Goal: Information Seeking & Learning: Learn about a topic

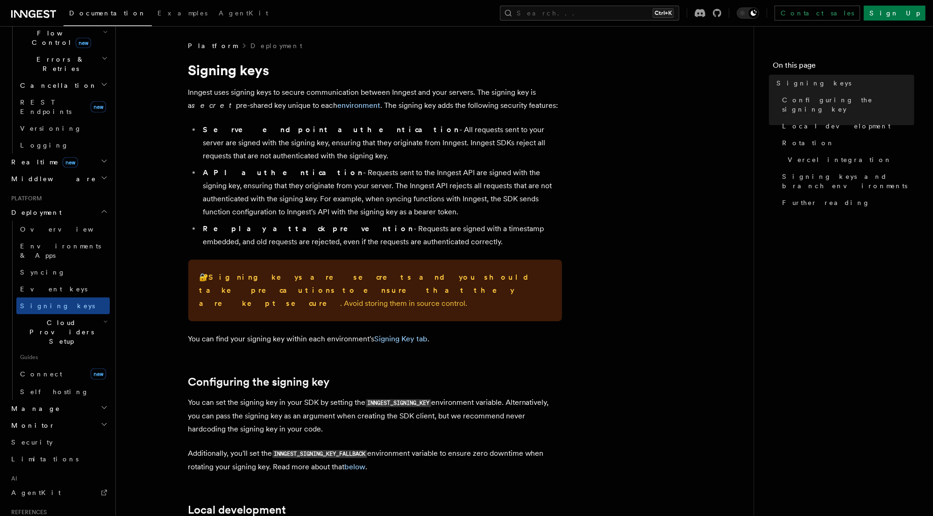
scroll to position [326, 0]
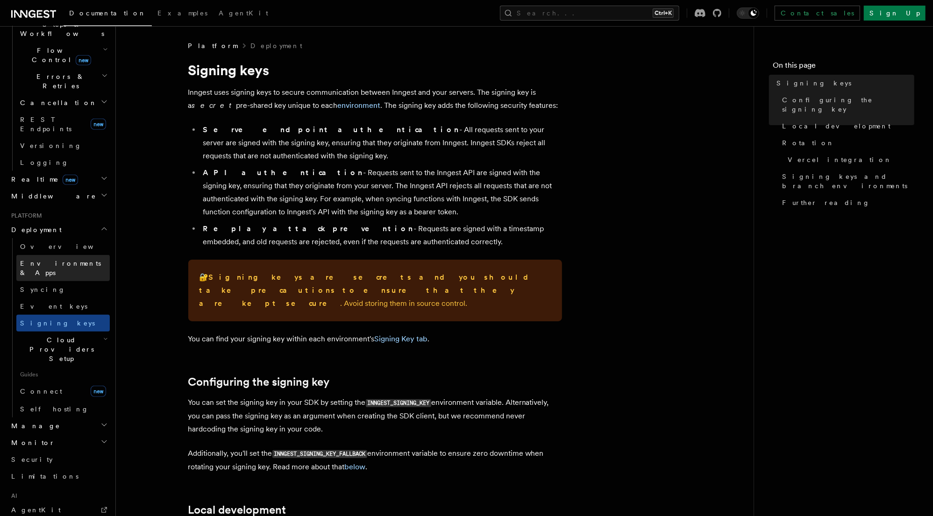
click at [57, 260] on span "Environments & Apps" at bounding box center [60, 268] width 81 height 17
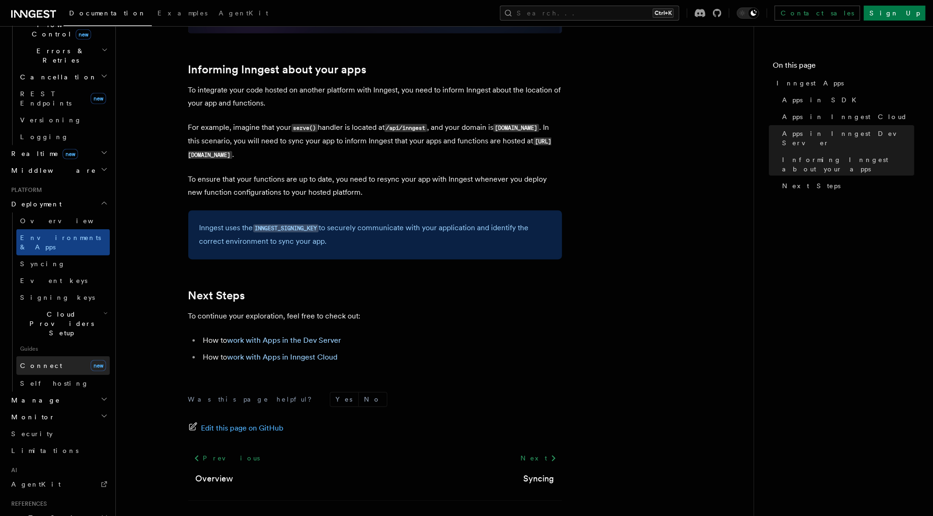
scroll to position [363, 0]
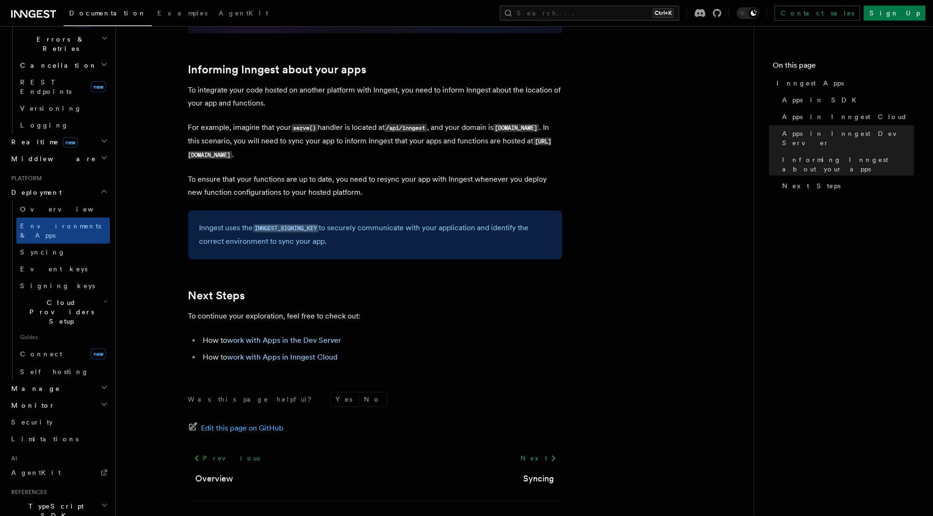
click at [100, 384] on icon "button" at bounding box center [103, 387] width 7 height 7
click at [44, 402] on span "Environments" at bounding box center [60, 405] width 81 height 7
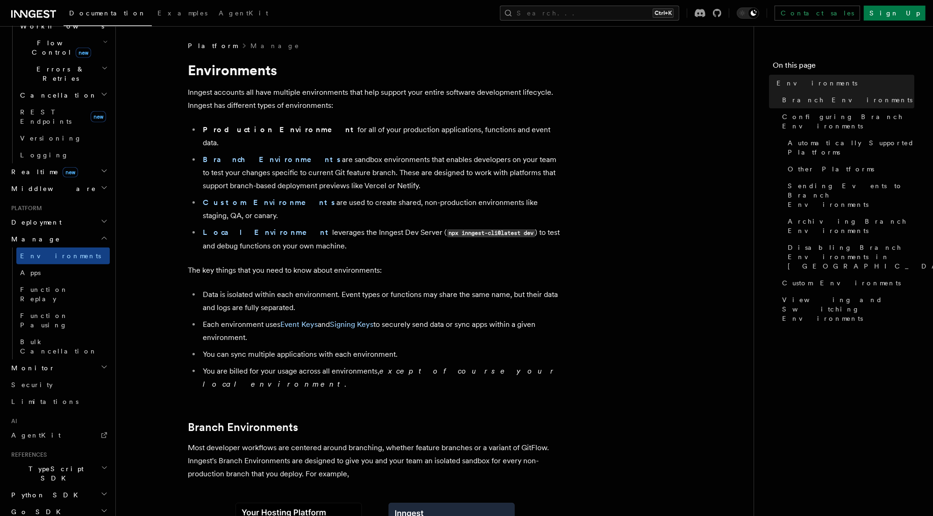
drag, startPoint x: 558, startPoint y: 189, endPoint x: 284, endPoint y: 188, distance: 274.3
click at [284, 196] on li "Custom Environments are used to create shared, non-production environments like…" at bounding box center [381, 209] width 362 height 26
click at [420, 196] on li "Custom Environments are used to create shared, non-production environments like…" at bounding box center [381, 209] width 362 height 26
click at [278, 226] on li "Local Environment leverages the Inngest Dev Server ( npx inngest-cli@latest dev…" at bounding box center [381, 239] width 362 height 27
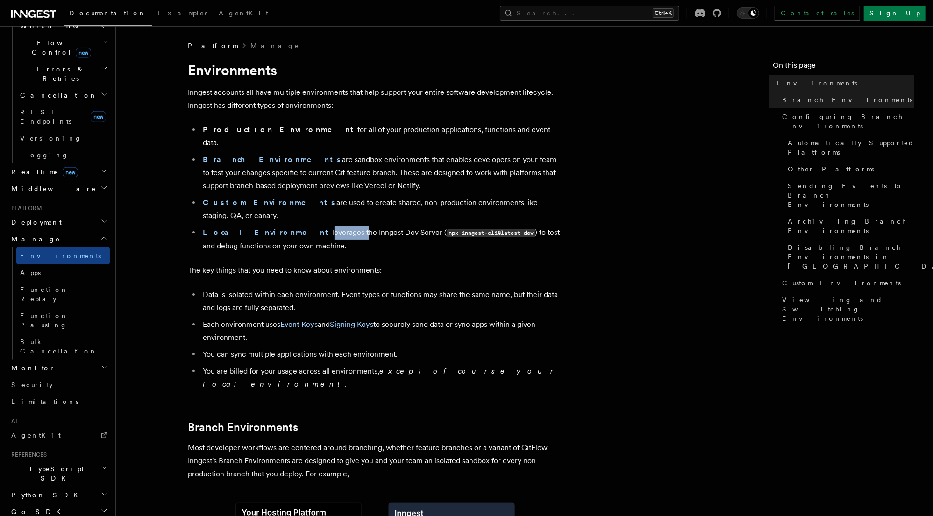
click at [278, 226] on li "Local Environment leverages the Inngest Dev Server ( npx inngest-cli@latest dev…" at bounding box center [381, 239] width 362 height 27
click at [299, 226] on li "Local Environment leverages the Inngest Dev Server ( npx inngest-cli@latest dev…" at bounding box center [381, 239] width 362 height 27
click at [300, 196] on li "Custom Environments are used to create shared, non-production environments like…" at bounding box center [381, 209] width 362 height 26
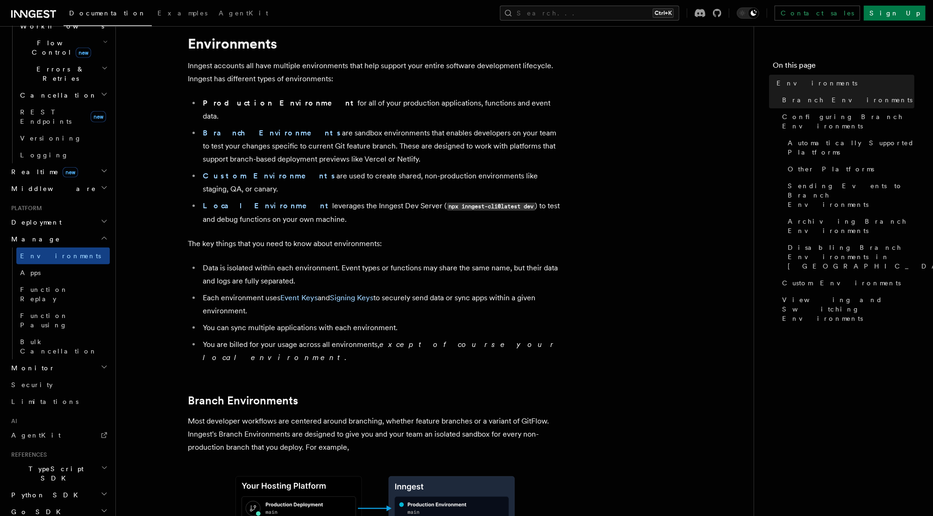
scroll to position [37, 0]
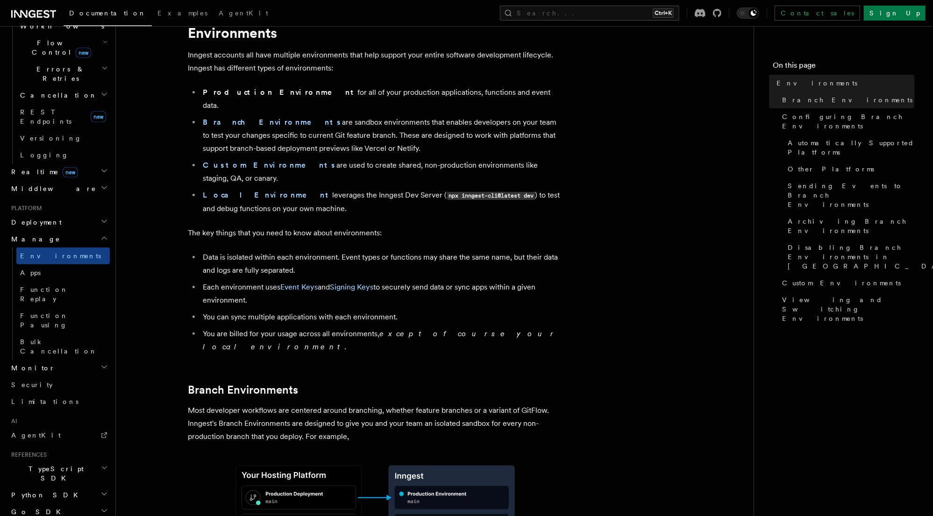
drag, startPoint x: 223, startPoint y: 271, endPoint x: 197, endPoint y: 261, distance: 28.2
click at [197, 261] on ul "Data is isolated within each environment. Event types or functions may share th…" at bounding box center [375, 302] width 374 height 103
click at [274, 311] on li "You can sync multiple applications with each environment." at bounding box center [381, 317] width 362 height 13
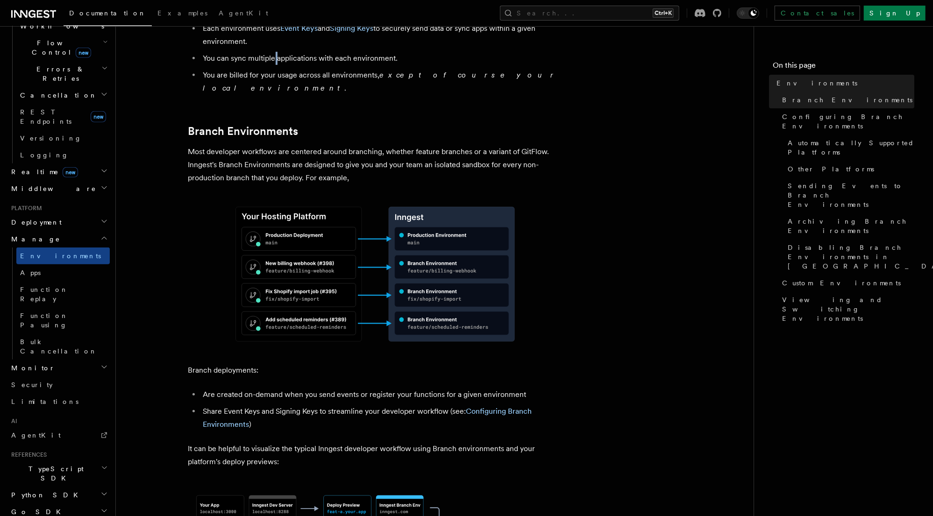
scroll to position [299, 0]
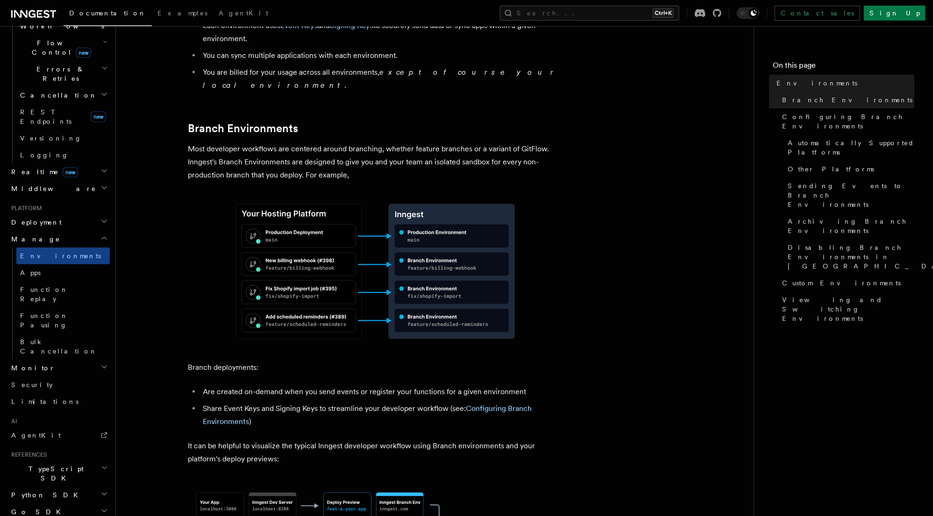
click at [228, 143] on p "Most developer workflows are centered around branching, whether feature branche…" at bounding box center [375, 162] width 374 height 39
click at [357, 143] on p "Most developer workflows are centered around branching, whether feature branche…" at bounding box center [375, 162] width 374 height 39
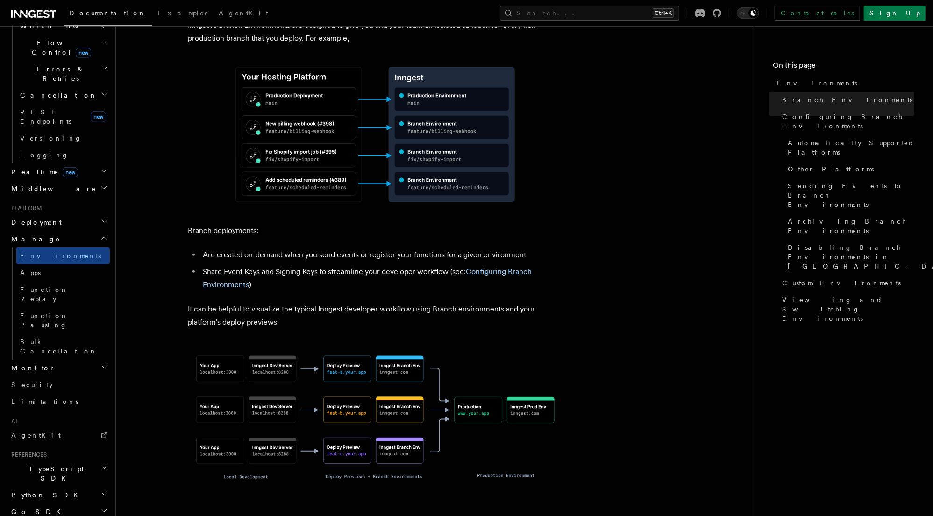
scroll to position [486, 0]
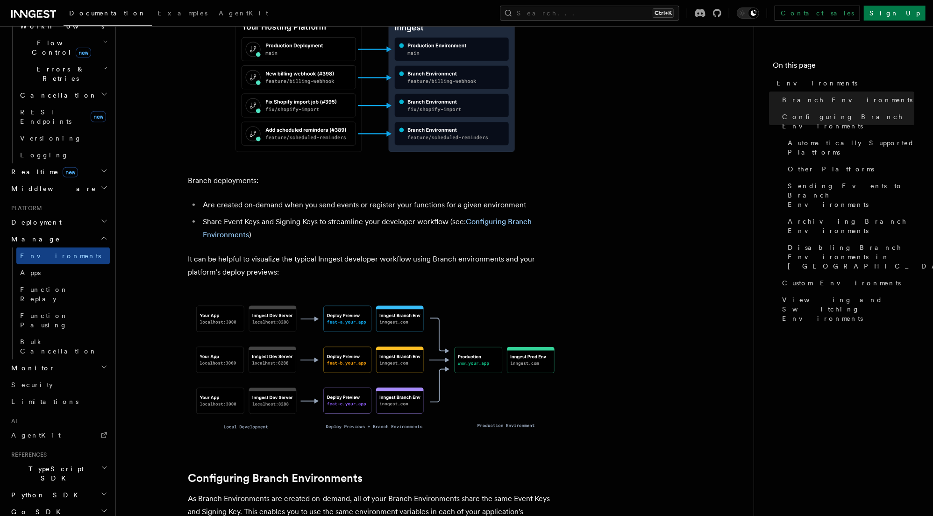
click at [428, 253] on p "It can be helpful to visualize the typical Inngest developer workflow using Bra…" at bounding box center [375, 266] width 374 height 26
click at [475, 253] on p "It can be helpful to visualize the typical Inngest developer workflow using Bra…" at bounding box center [375, 266] width 374 height 26
click at [509, 253] on p "It can be helpful to visualize the typical Inngest developer workflow using Bra…" at bounding box center [375, 266] width 374 height 26
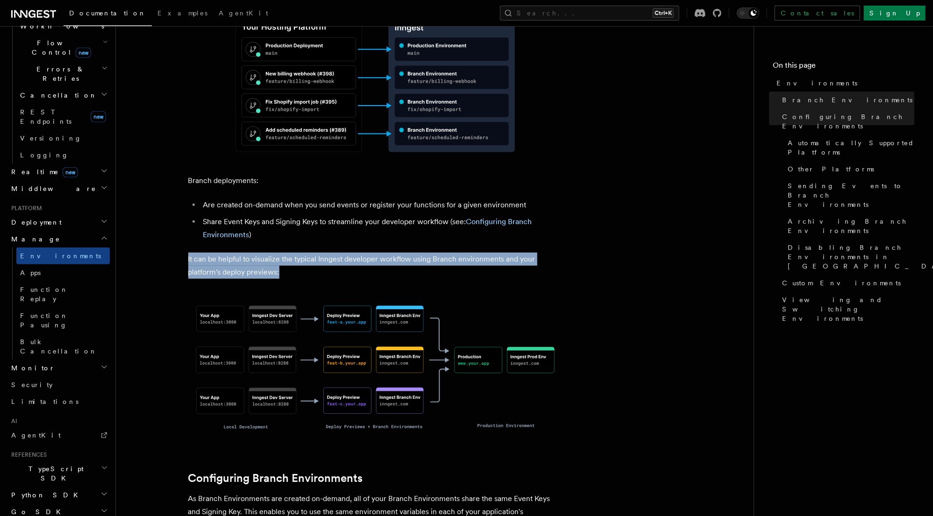
drag, startPoint x: 287, startPoint y: 235, endPoint x: 176, endPoint y: 220, distance: 111.8
click at [200, 253] on p "It can be helpful to visualize the typical Inngest developer workflow using Bra…" at bounding box center [375, 266] width 374 height 26
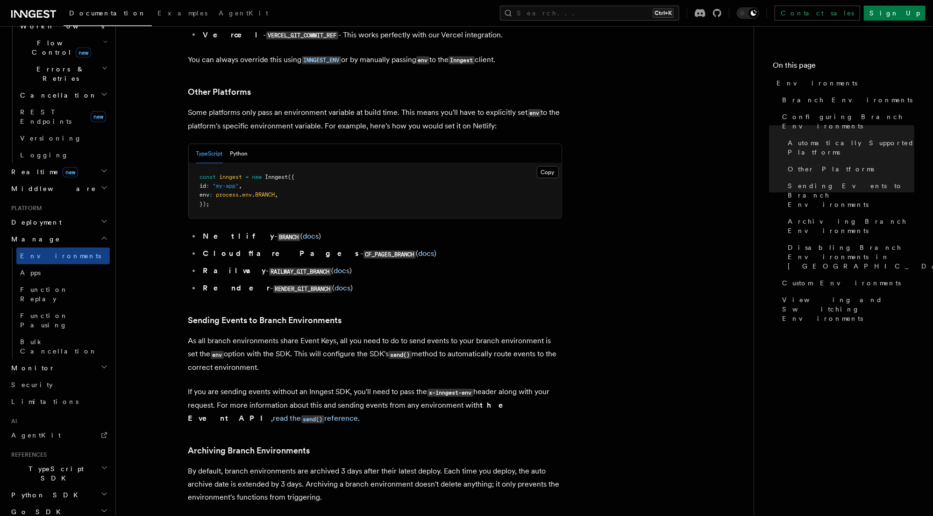
scroll to position [1233, 0]
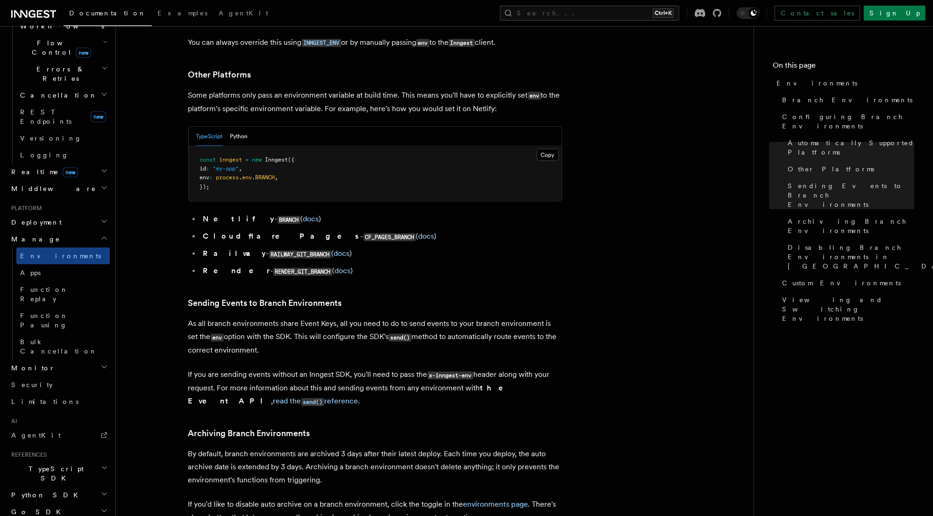
click at [245, 318] on p "As all branch environments share Event Keys, all you need to do to send events …" at bounding box center [375, 338] width 374 height 40
click at [297, 318] on p "As all branch environments share Event Keys, all you need to do to send events …" at bounding box center [375, 338] width 374 height 40
click at [349, 318] on p "As all branch environments share Event Keys, all you need to do to send events …" at bounding box center [375, 338] width 374 height 40
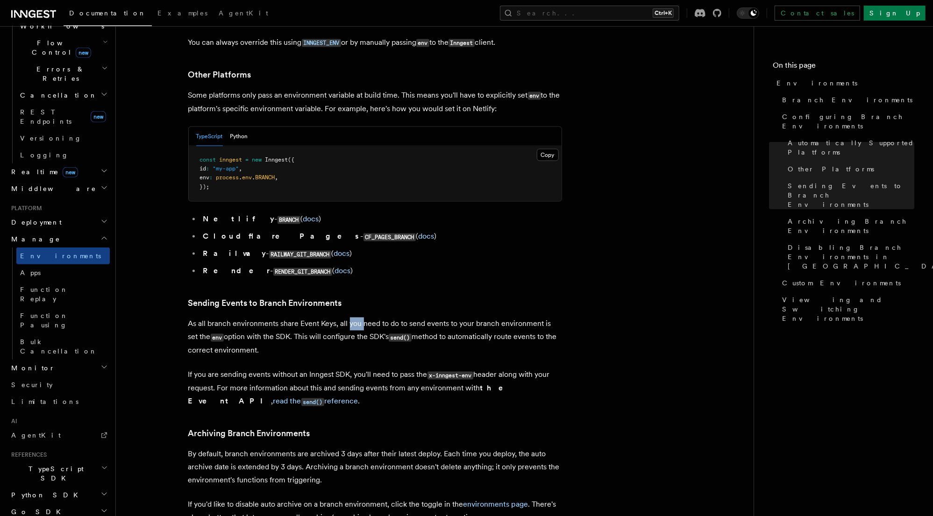
click at [349, 318] on p "As all branch environments share Event Keys, all you need to do to send events …" at bounding box center [375, 338] width 374 height 40
click at [440, 318] on p "As all branch environments share Event Keys, all you need to do to send events …" at bounding box center [375, 338] width 374 height 40
click at [498, 318] on p "As all branch environments share Event Keys, all you need to do to send events …" at bounding box center [375, 338] width 374 height 40
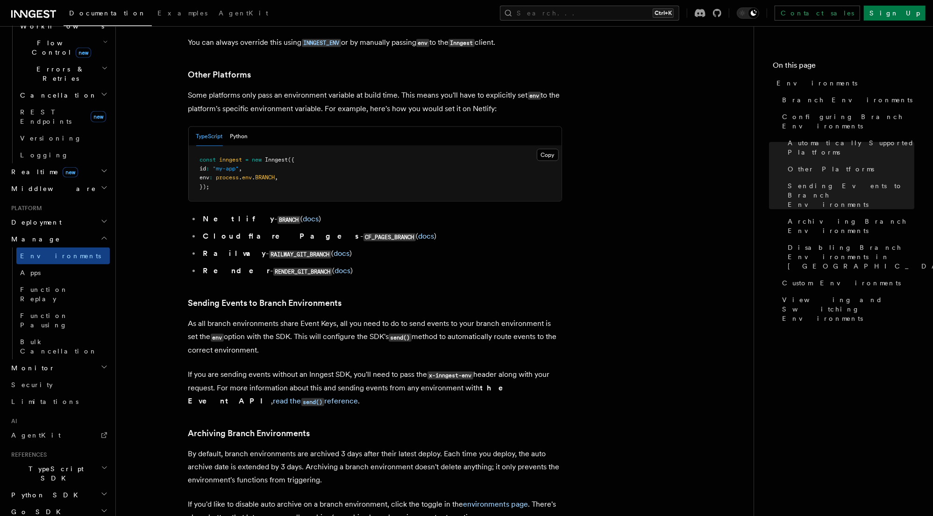
click at [241, 318] on p "As all branch environments share Event Keys, all you need to do to send events …" at bounding box center [375, 338] width 374 height 40
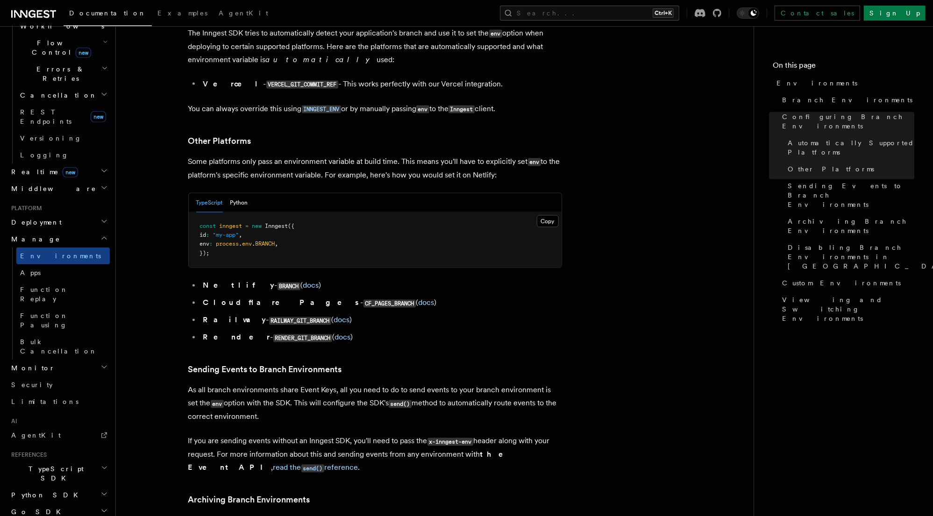
scroll to position [1271, 0]
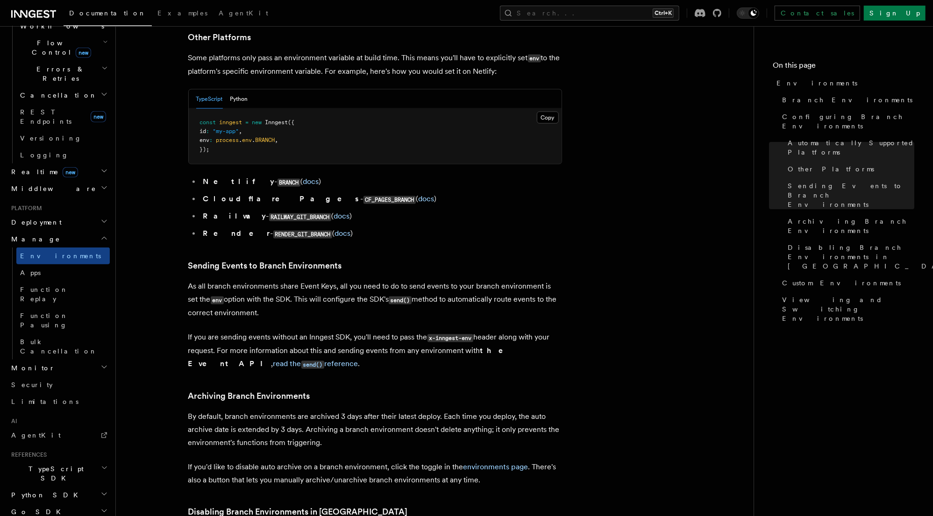
click at [218, 280] on p "As all branch environments share Event Keys, all you need to do to send events …" at bounding box center [375, 300] width 374 height 40
click at [288, 280] on p "As all branch environments share Event Keys, all you need to do to send events …" at bounding box center [375, 300] width 374 height 40
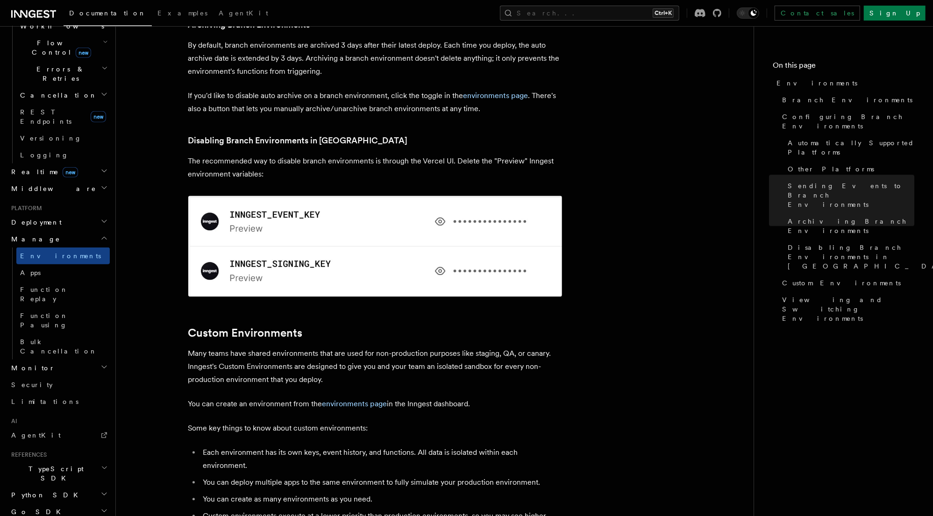
scroll to position [1645, 0]
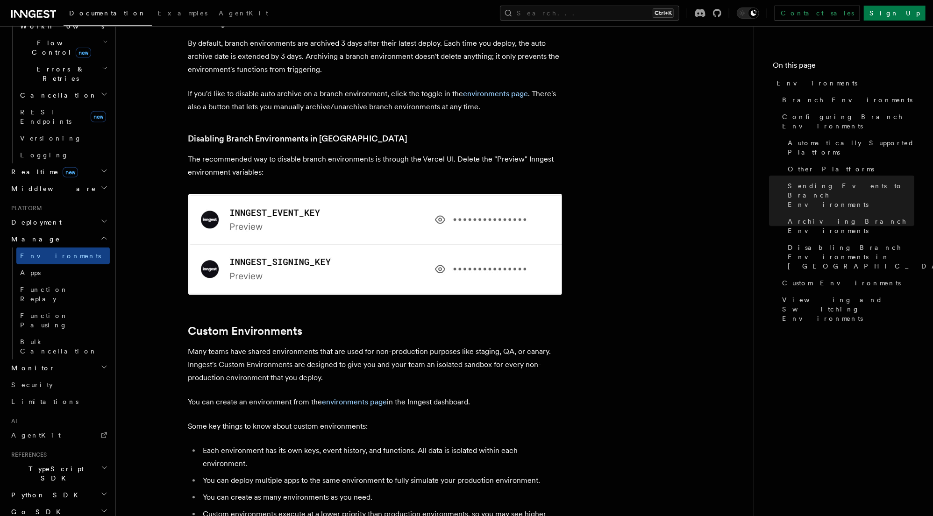
click at [275, 345] on p "Many teams have shared environments that are used for non-production purposes l…" at bounding box center [375, 364] width 374 height 39
click at [385, 345] on p "Many teams have shared environments that are used for non-production purposes l…" at bounding box center [375, 364] width 374 height 39
click at [441, 345] on p "Many teams have shared environments that are used for non-production purposes l…" at bounding box center [375, 364] width 374 height 39
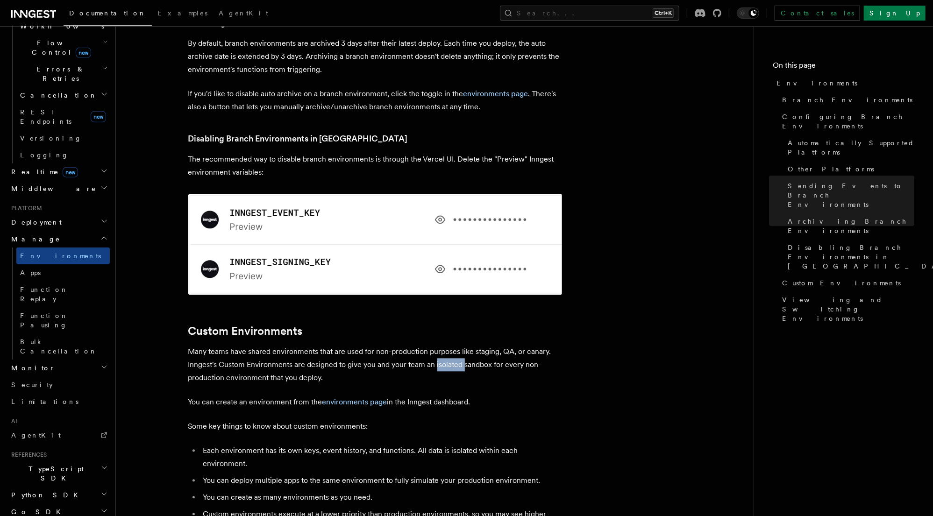
click at [441, 345] on p "Many teams have shared environments that are used for non-production purposes l…" at bounding box center [375, 364] width 374 height 39
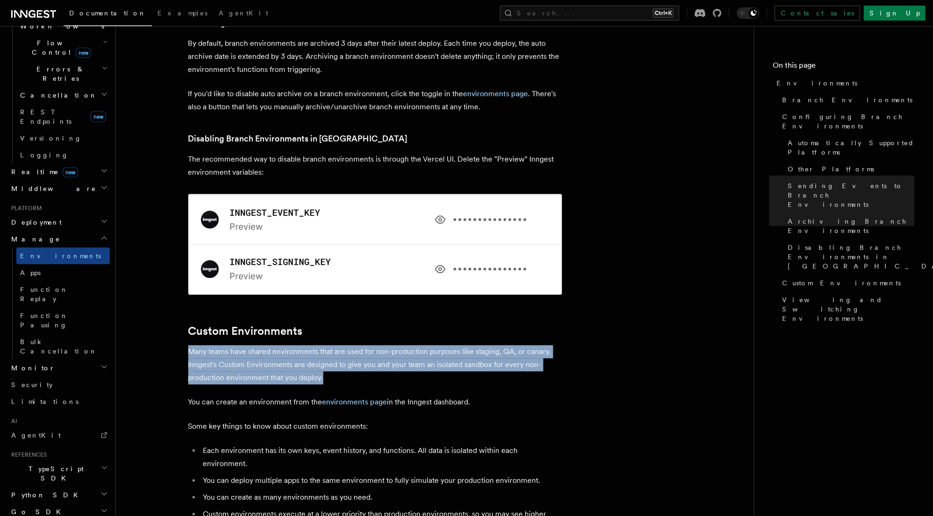
drag, startPoint x: 342, startPoint y: 328, endPoint x: 183, endPoint y: 306, distance: 160.4
click at [289, 345] on p "Many teams have shared environments that are used for non-production purposes l…" at bounding box center [375, 364] width 374 height 39
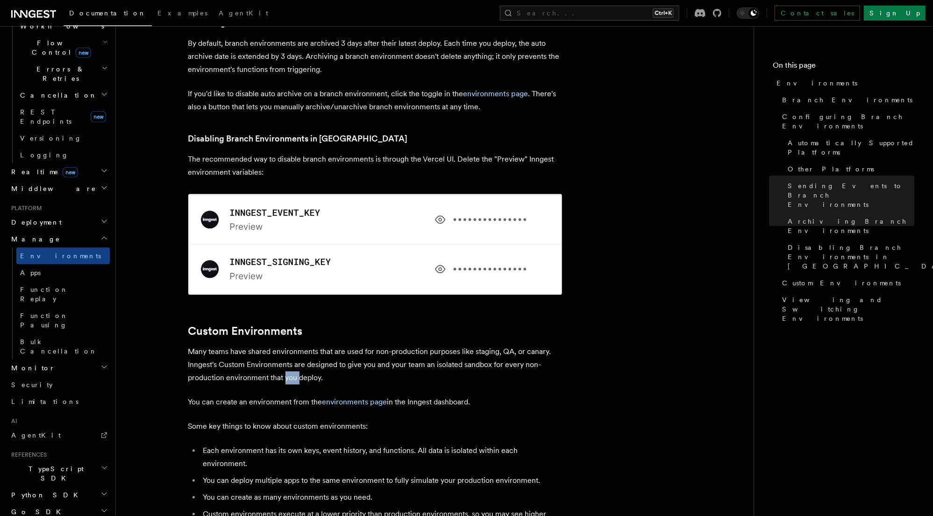
click at [289, 345] on p "Many teams have shared environments that are used for non-production purposes l…" at bounding box center [375, 364] width 374 height 39
click at [324, 345] on p "Many teams have shared environments that are used for non-production purposes l…" at bounding box center [375, 364] width 374 height 39
click at [230, 396] on p "You can create an environment from the environments page in the Inngest dashboa…" at bounding box center [375, 402] width 374 height 13
drag, startPoint x: 368, startPoint y: 378, endPoint x: 178, endPoint y: 372, distance: 190.7
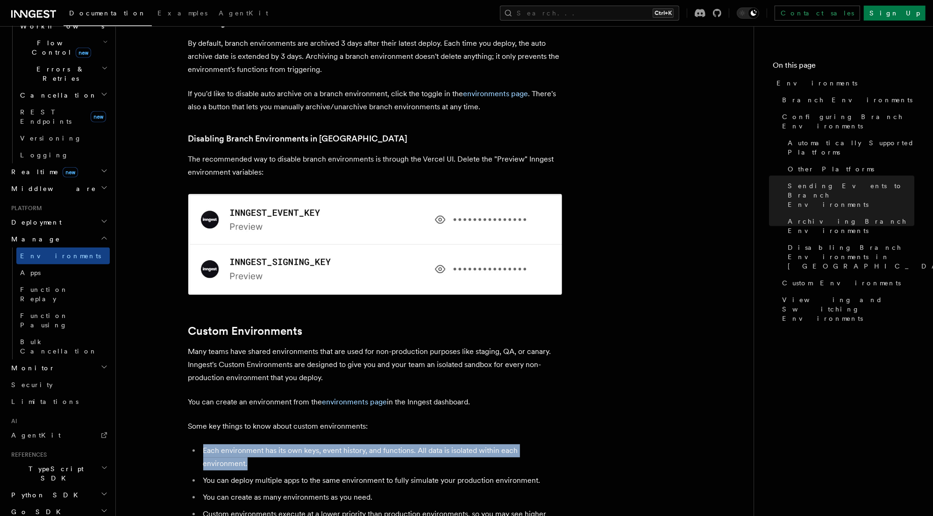
drag, startPoint x: 567, startPoint y: 403, endPoint x: 186, endPoint y: 405, distance: 380.8
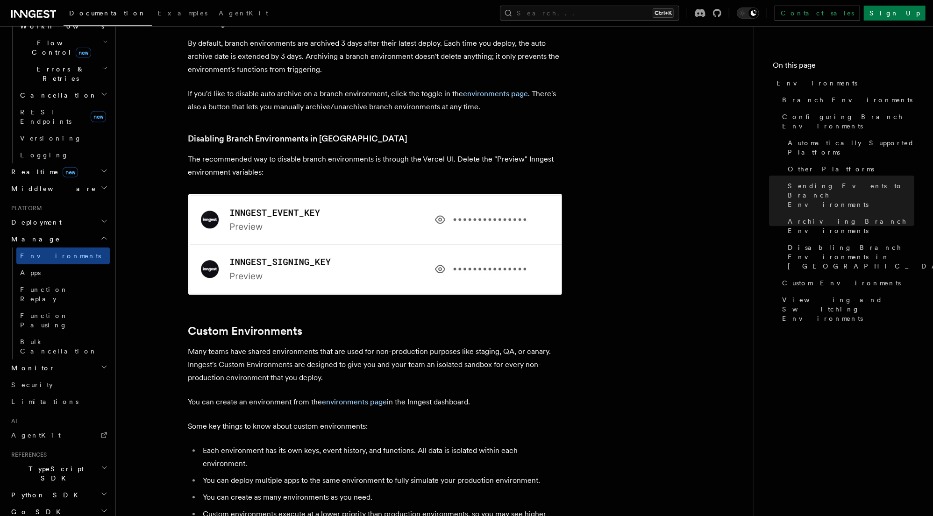
click at [321, 474] on li "You can deploy multiple apps to the same environment to fully simulate your pro…" at bounding box center [381, 480] width 362 height 13
click at [387, 474] on li "You can deploy multiple apps to the same environment to fully simulate your pro…" at bounding box center [381, 480] width 362 height 13
click at [471, 474] on li "You can deploy multiple apps to the same environment to fully simulate your pro…" at bounding box center [381, 480] width 362 height 13
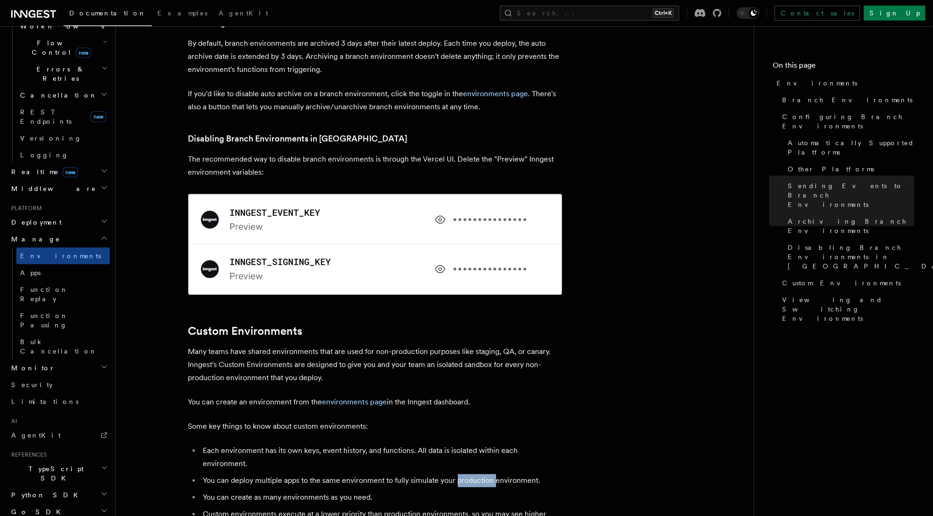
click at [471, 474] on li "You can deploy multiple apps to the same environment to fully simulate your pro…" at bounding box center [381, 480] width 362 height 13
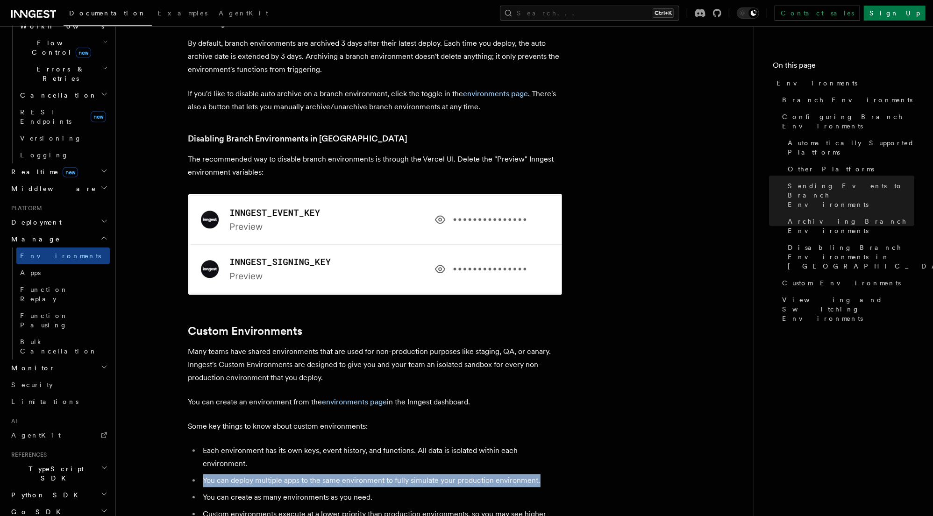
drag, startPoint x: 541, startPoint y: 420, endPoint x: 192, endPoint y: 417, distance: 348.6
click at [192, 444] on ul "Each environment has its own keys, event history, and functions. All data is is…" at bounding box center [375, 489] width 374 height 90
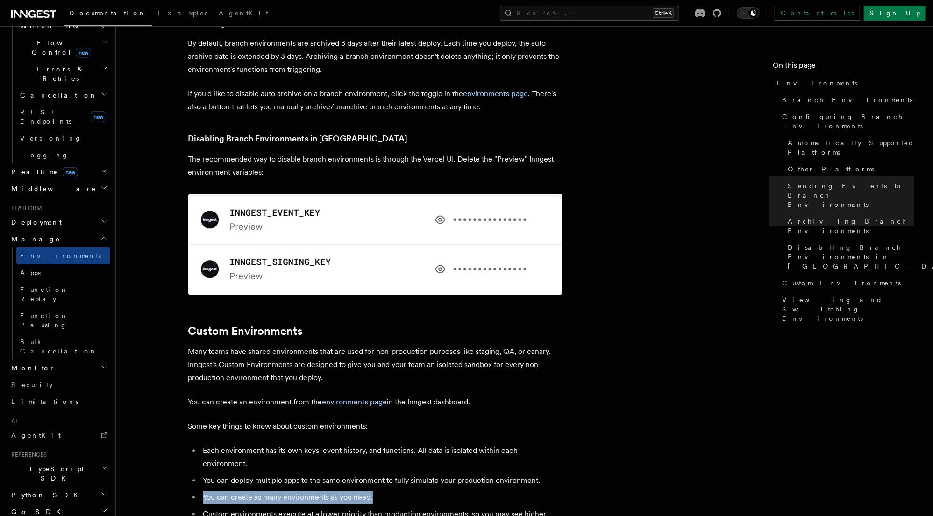
drag, startPoint x: 199, startPoint y: 439, endPoint x: 420, endPoint y: 435, distance: 222.0
click at [420, 444] on ul "Each environment has its own keys, event history, and functions. All data is is…" at bounding box center [375, 489] width 374 height 90
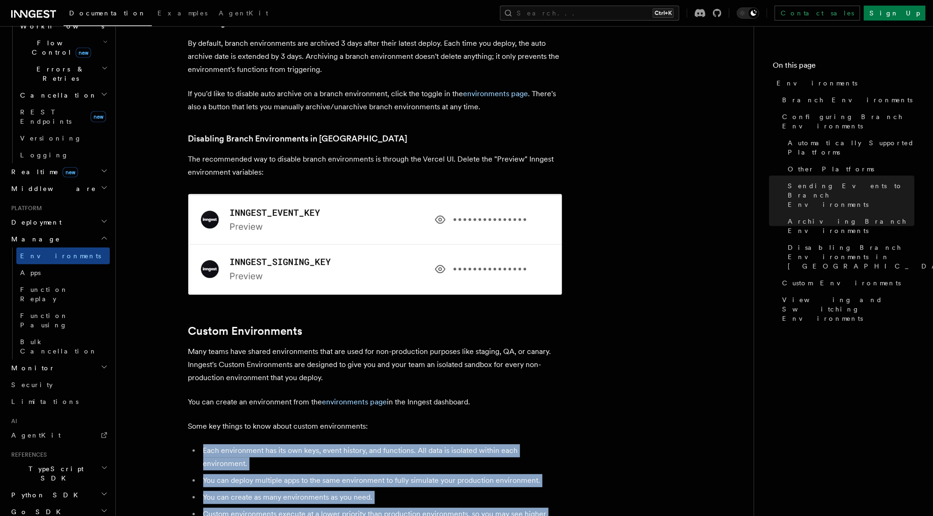
drag, startPoint x: 249, startPoint y: 466, endPoint x: 184, endPoint y: 399, distance: 92.8
click at [255, 508] on li "Custom environments execute at a lower priority than production environments, s…" at bounding box center [381, 521] width 362 height 26
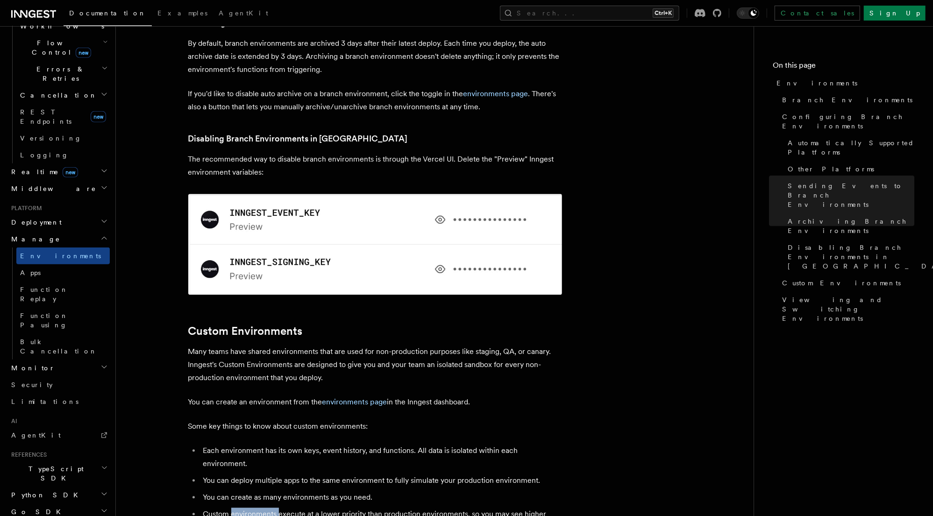
click at [255, 508] on li "Custom environments execute at a lower priority than production environments, s…" at bounding box center [381, 521] width 362 height 26
click at [214, 508] on li "Custom environments execute at a lower priority than production environments, s…" at bounding box center [381, 521] width 362 height 26
drag, startPoint x: 204, startPoint y: 453, endPoint x: 231, endPoint y: 469, distance: 31.3
click at [231, 508] on li "Custom environments execute at a lower priority than production environments, s…" at bounding box center [381, 521] width 362 height 26
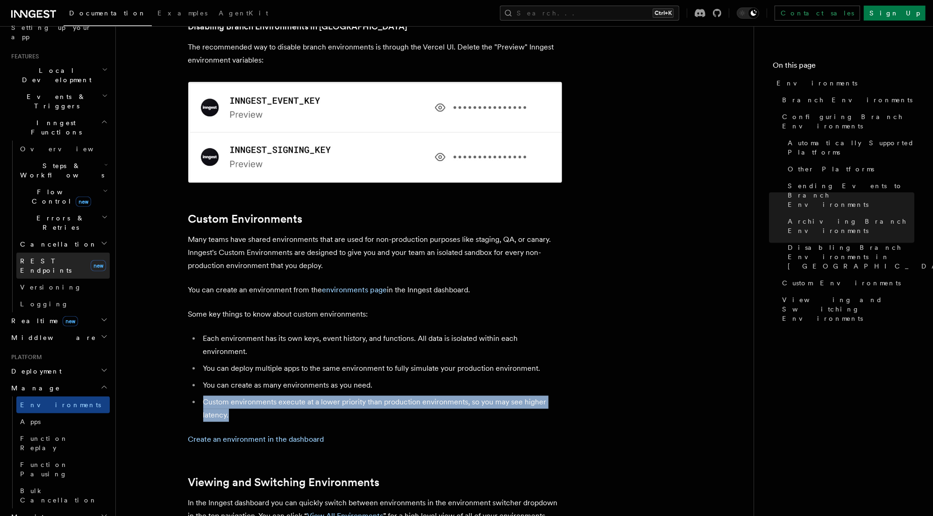
scroll to position [184, 0]
click at [102, 336] on icon "button" at bounding box center [104, 337] width 5 height 2
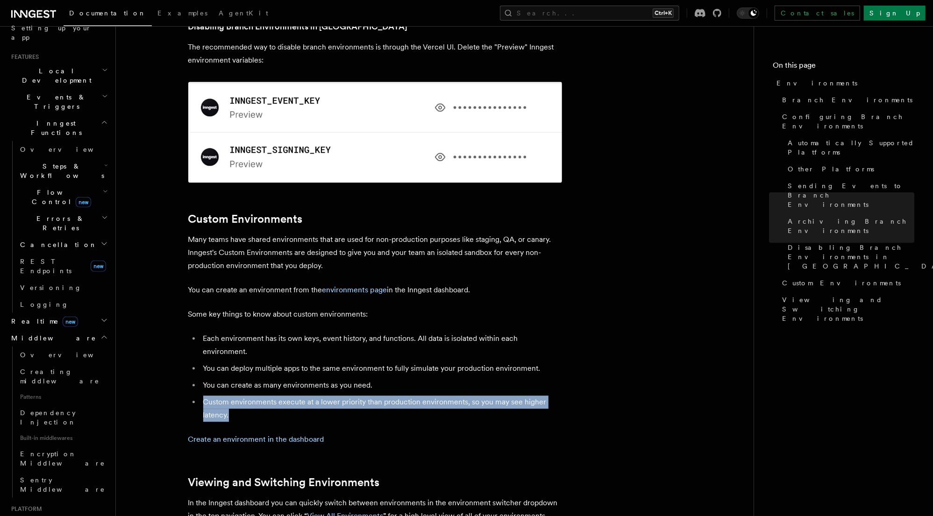
click at [100, 334] on icon "button" at bounding box center [103, 337] width 7 height 7
click at [100, 363] on h2 "Deployment" at bounding box center [58, 371] width 102 height 17
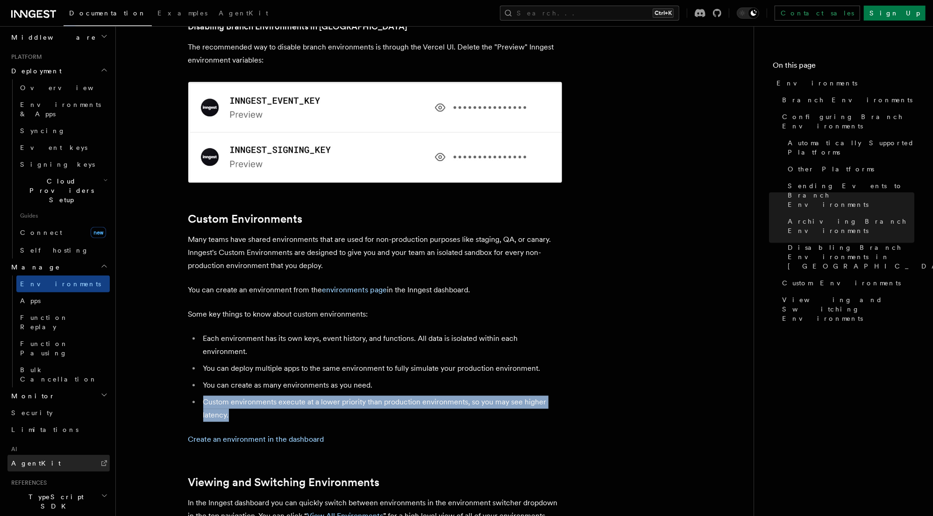
scroll to position [448, 0]
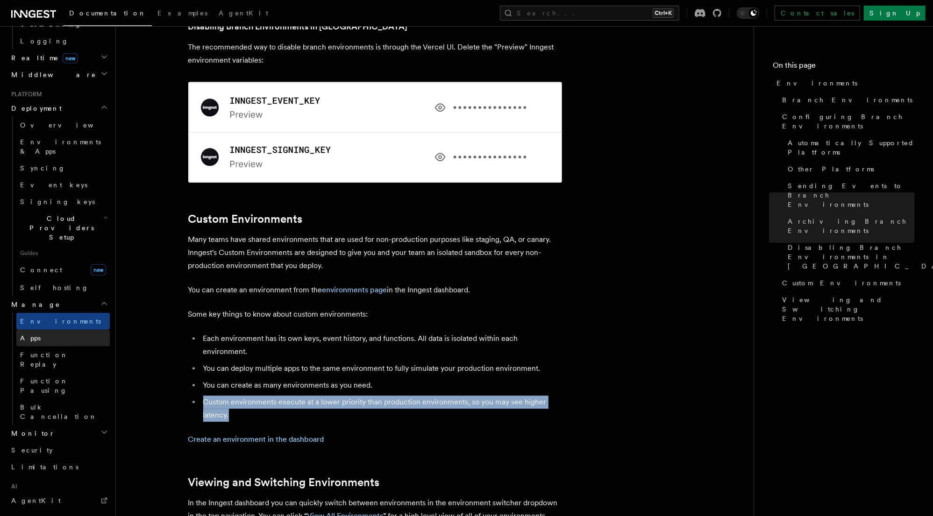
click at [35, 335] on span "Apps" at bounding box center [30, 338] width 21 height 7
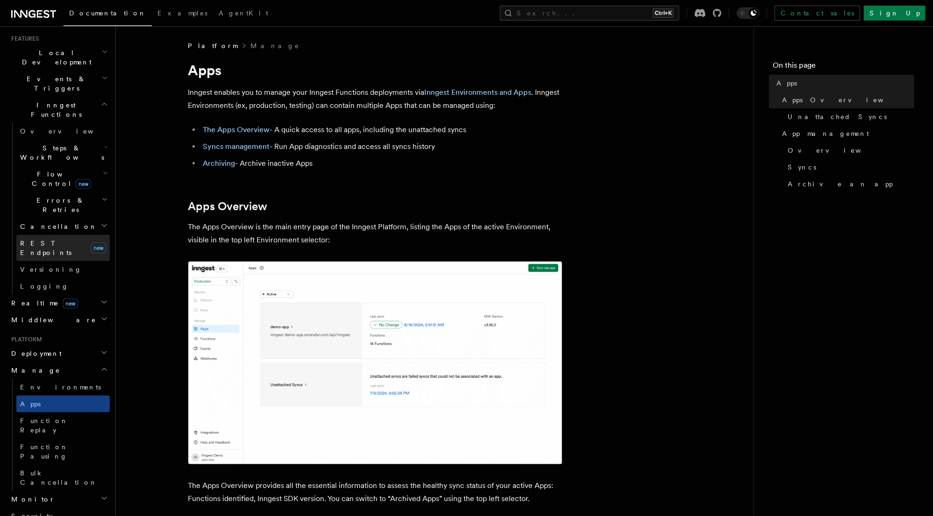
scroll to position [109, 0]
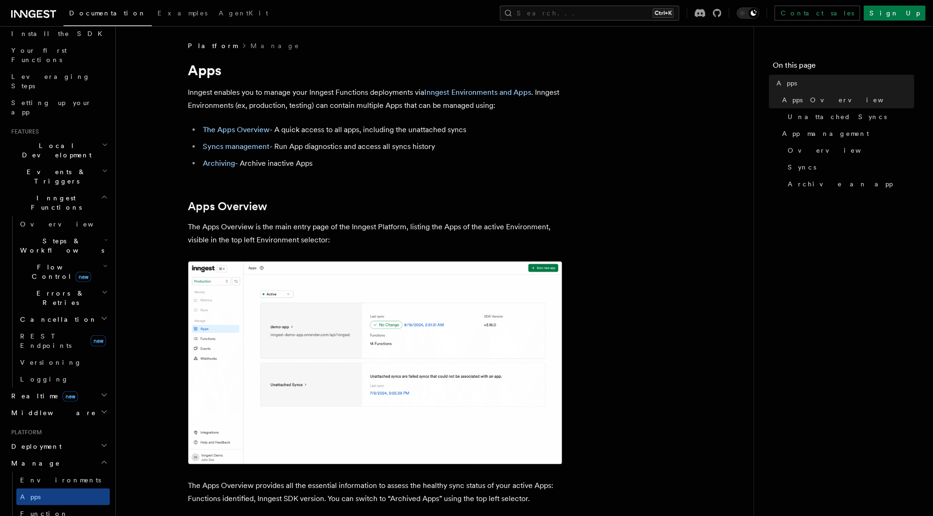
click at [47, 263] on span "Flow Control new" at bounding box center [59, 272] width 86 height 19
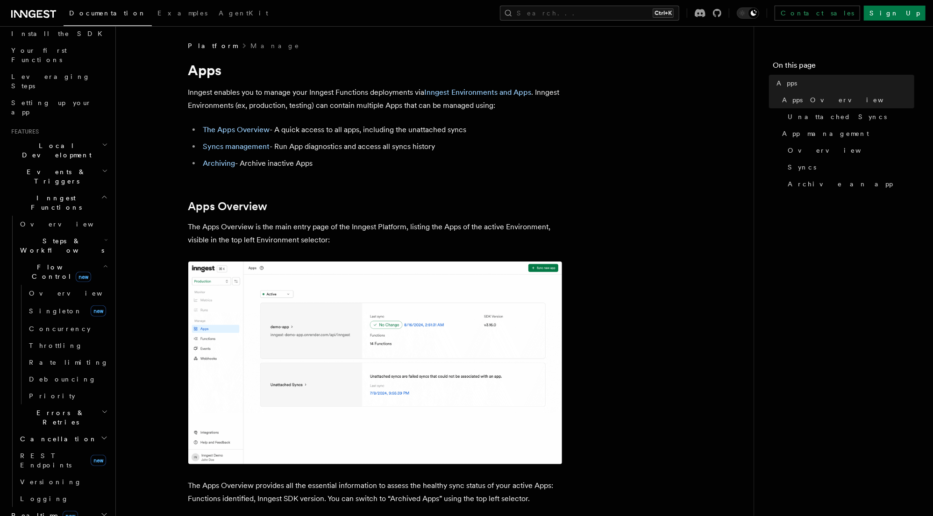
click at [50, 263] on span "Flow Control new" at bounding box center [59, 272] width 86 height 19
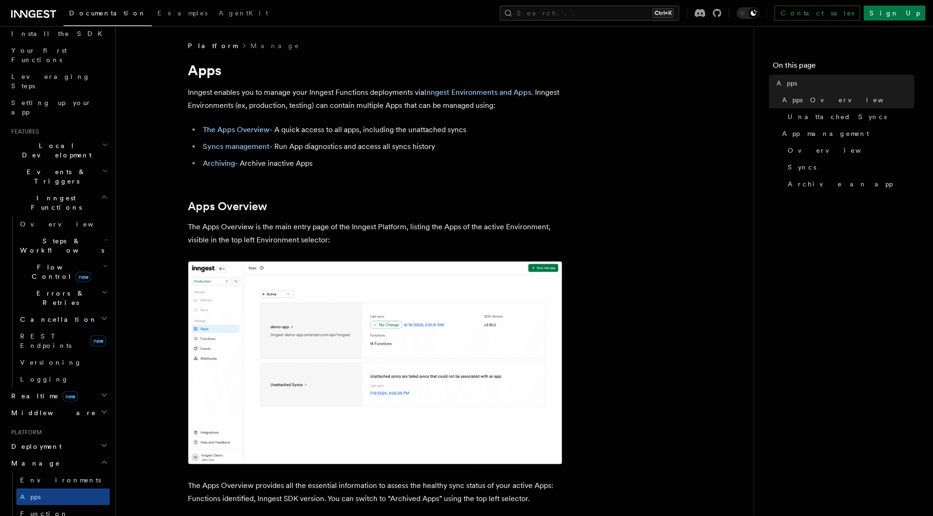
click at [54, 263] on span "Flow Control new" at bounding box center [59, 272] width 86 height 19
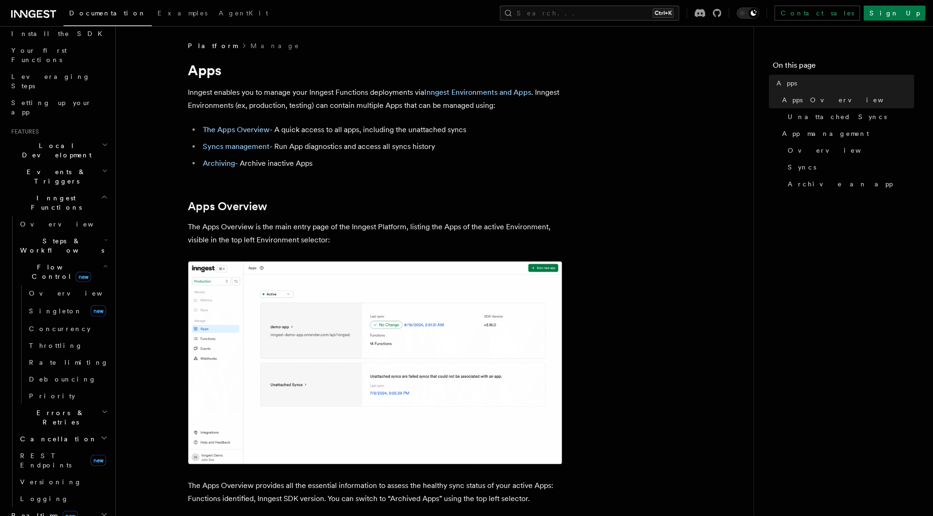
click at [54, 263] on span "Flow Control new" at bounding box center [59, 272] width 86 height 19
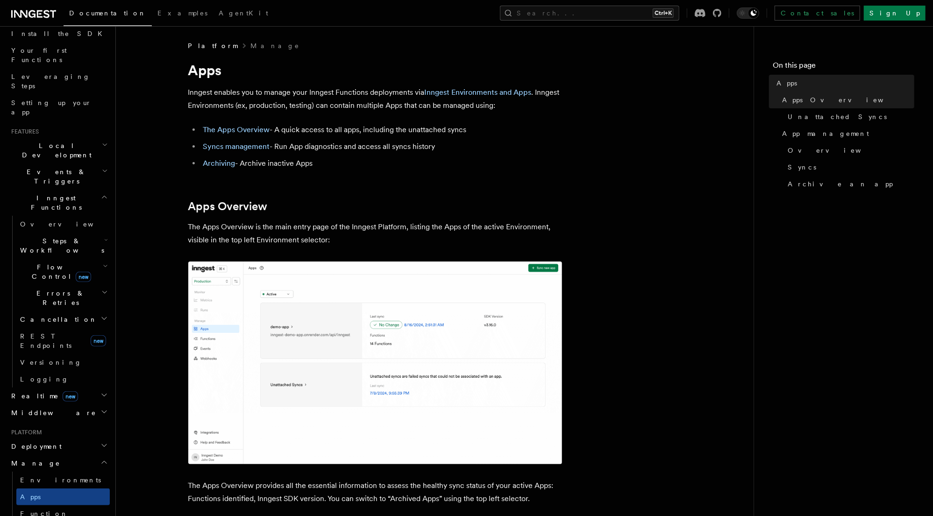
click at [57, 289] on span "Errors & Retries" at bounding box center [58, 298] width 85 height 19
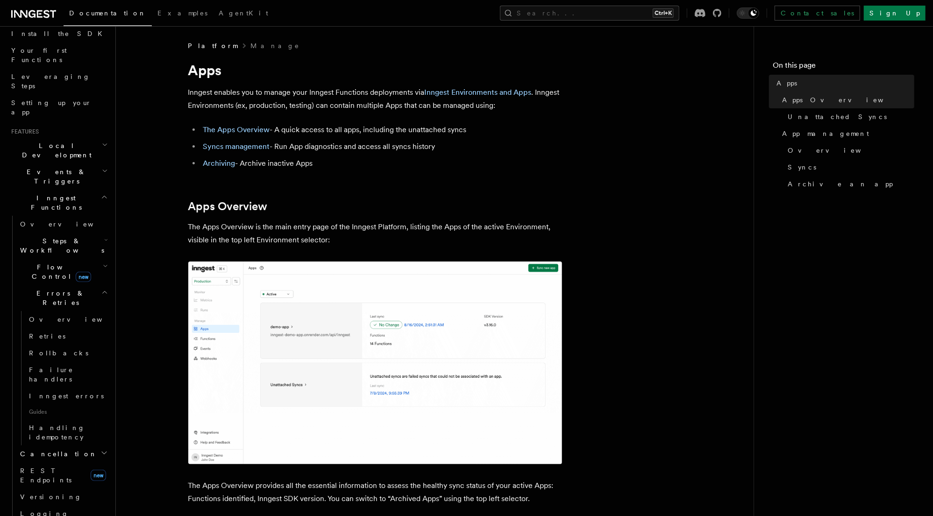
click at [57, 289] on span "Errors & Retries" at bounding box center [58, 298] width 85 height 19
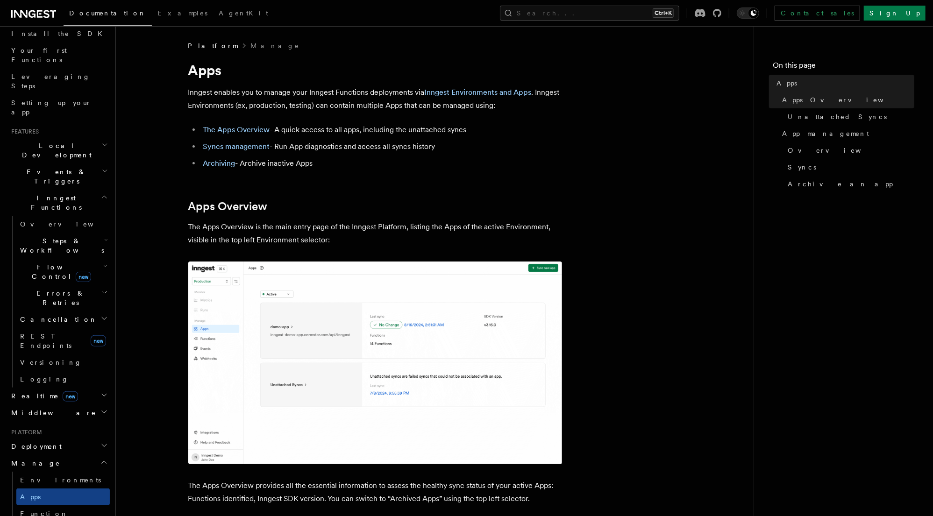
click at [45, 236] on span "Steps & Workflows" at bounding box center [60, 245] width 88 height 19
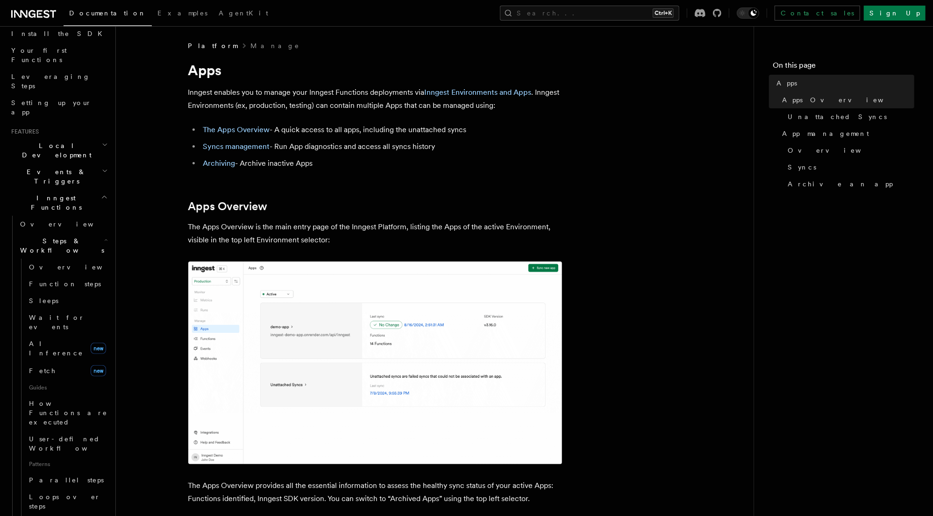
click at [45, 236] on span "Steps & Workflows" at bounding box center [60, 245] width 88 height 19
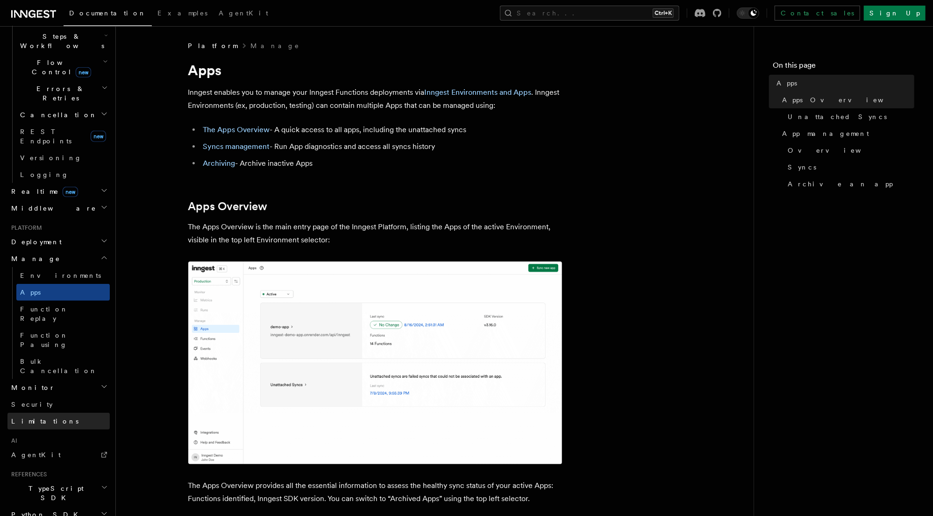
scroll to position [334, 0]
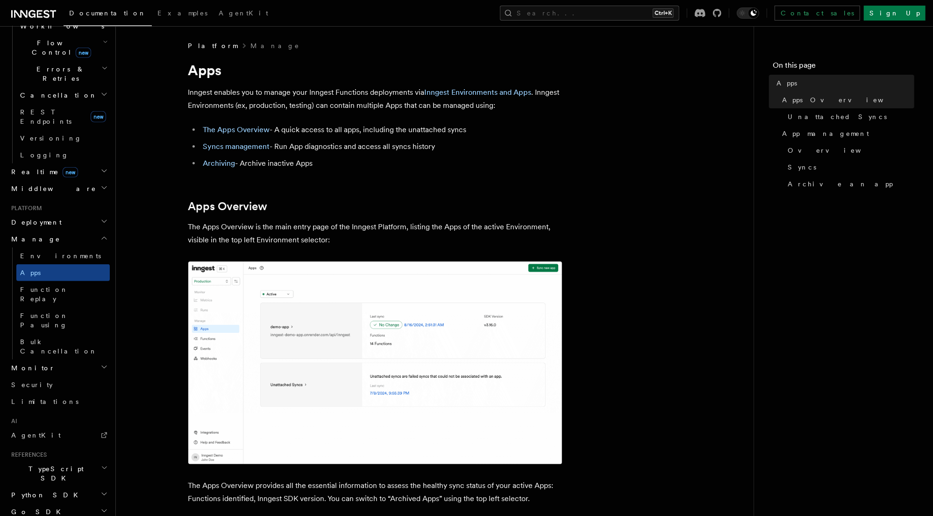
click at [45, 464] on span "TypeScript SDK" at bounding box center [53, 473] width 93 height 19
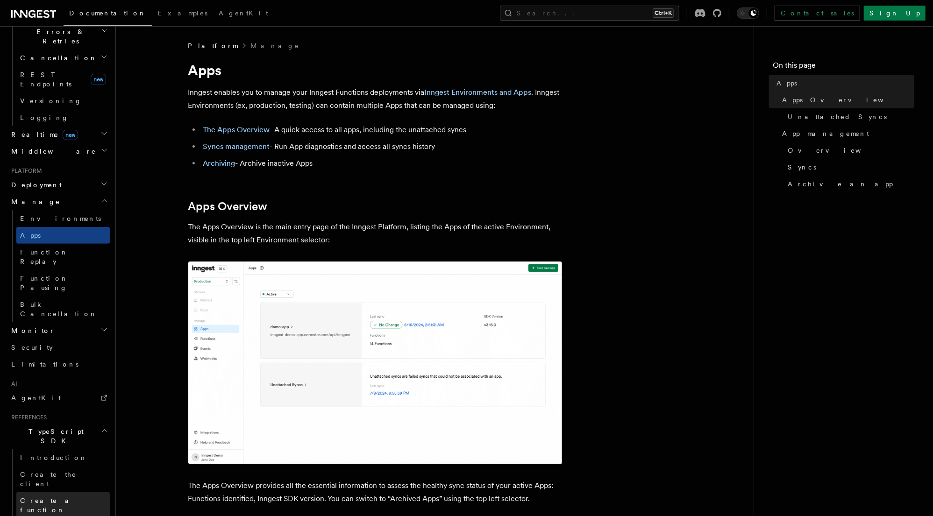
click at [53, 497] on span "Create a function" at bounding box center [48, 505] width 56 height 17
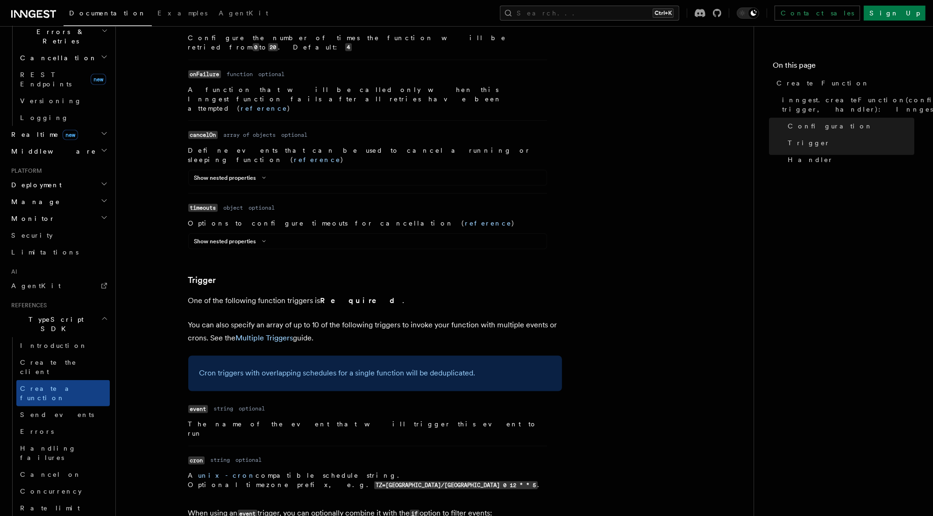
scroll to position [1047, 0]
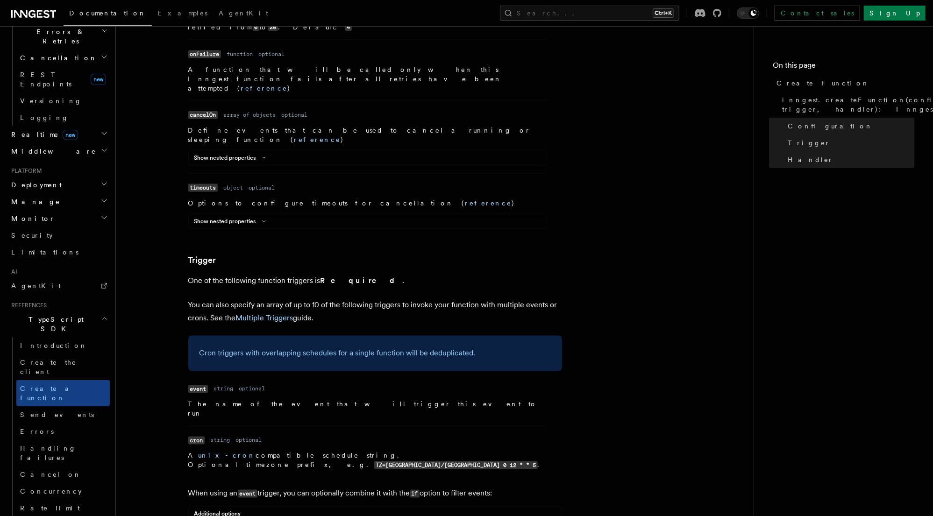
drag, startPoint x: 546, startPoint y: 402, endPoint x: 176, endPoint y: 399, distance: 370.5
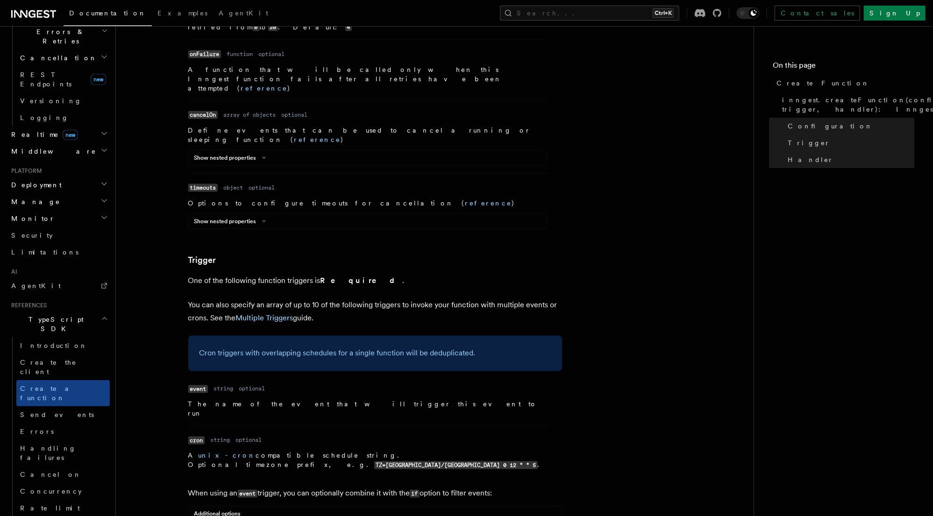
click at [176, 399] on article "References TypeScript SDK Create Function Define your functions using the creat…" at bounding box center [435, 354] width 608 height 2719
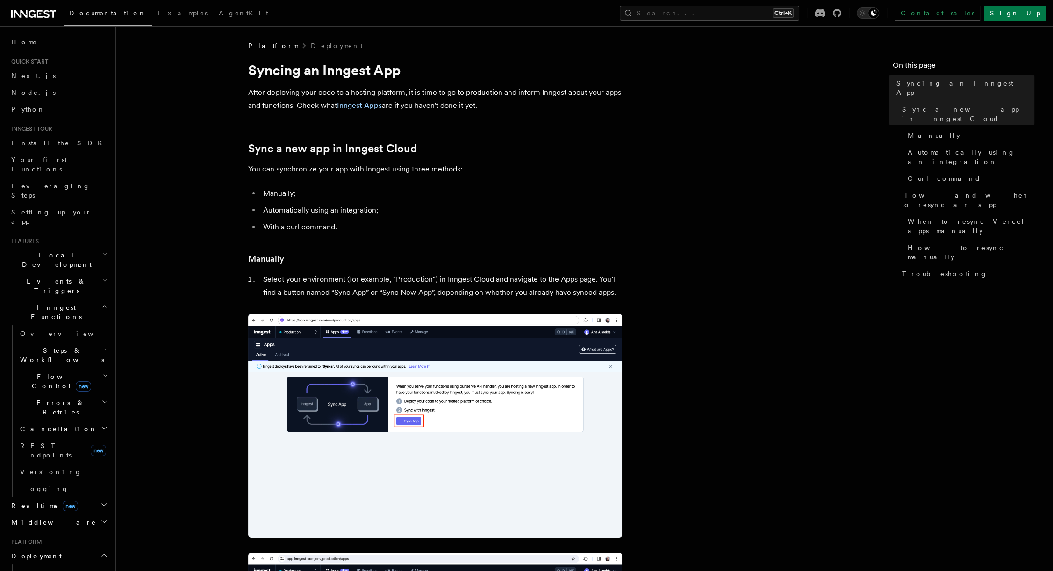
scroll to position [61, 0]
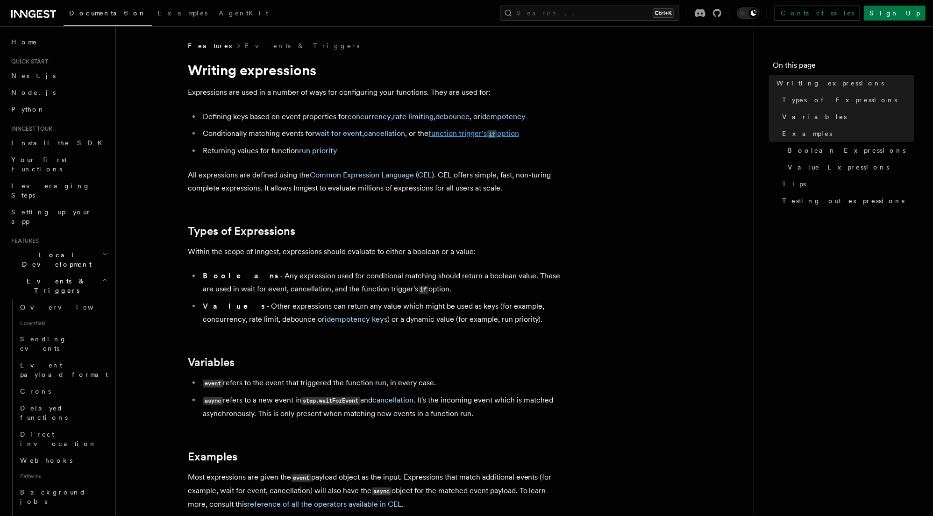
click at [481, 134] on link "function trigger's if option" at bounding box center [474, 133] width 90 height 9
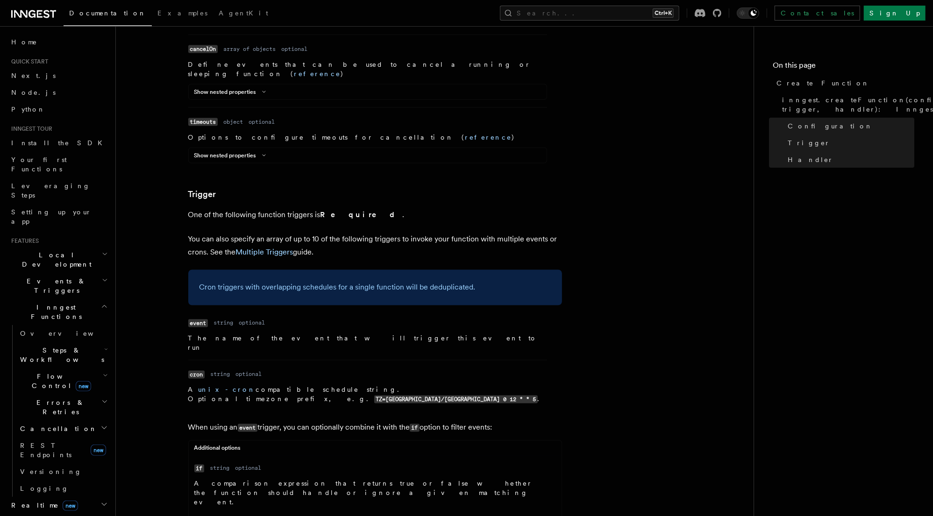
scroll to position [1116, 0]
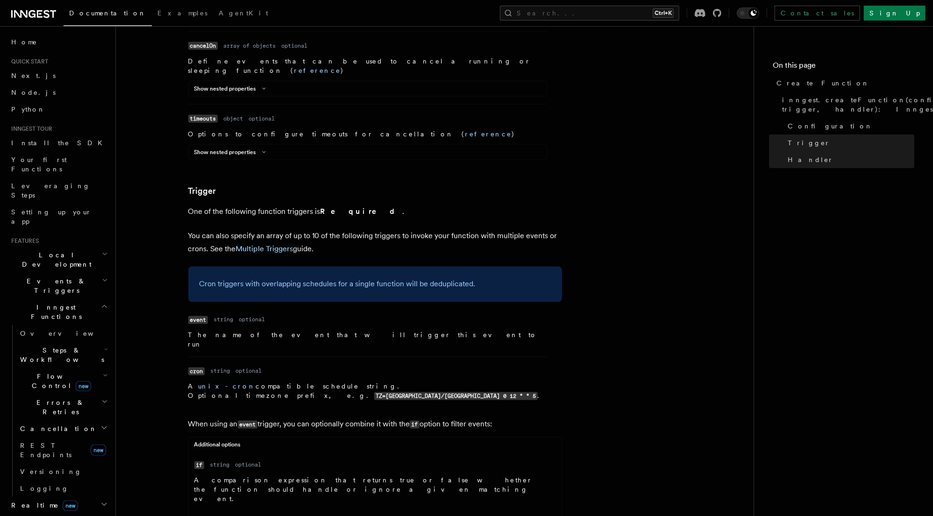
click at [84, 273] on h2 "Events & Triggers" at bounding box center [58, 286] width 102 height 26
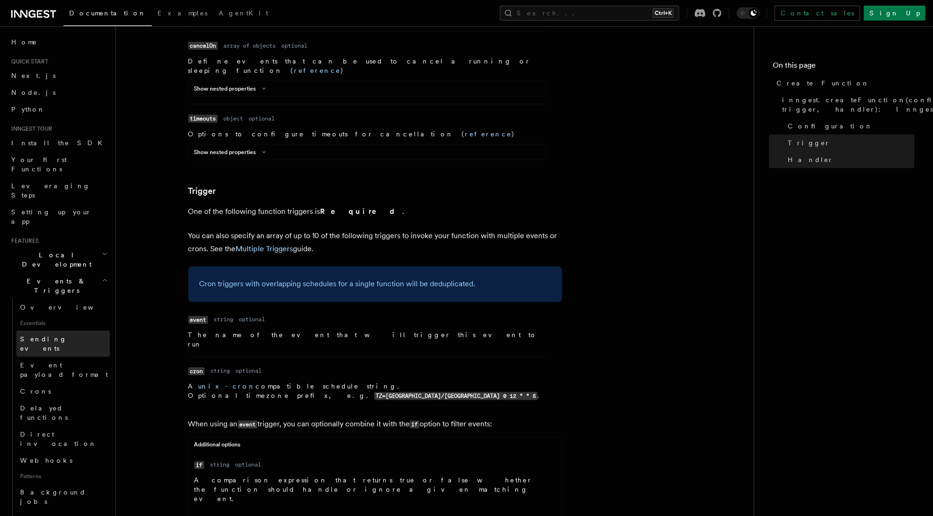
click at [46, 335] on span "Sending events" at bounding box center [43, 343] width 47 height 17
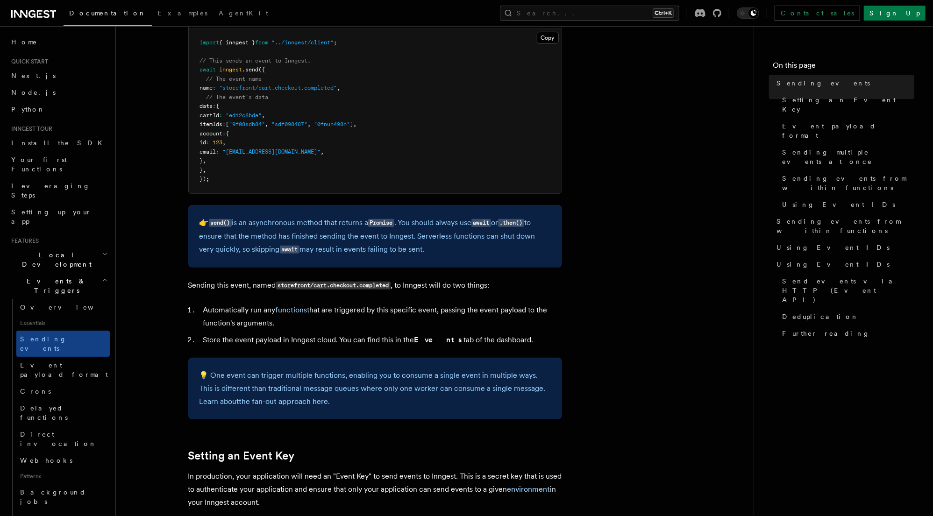
scroll to position [299, 0]
click at [384, 310] on li "Automatically run any functions that are triggered by this specific event, pass…" at bounding box center [381, 316] width 362 height 26
click at [442, 310] on li "Automatically run any functions that are triggered by this specific event, pass…" at bounding box center [381, 316] width 362 height 26
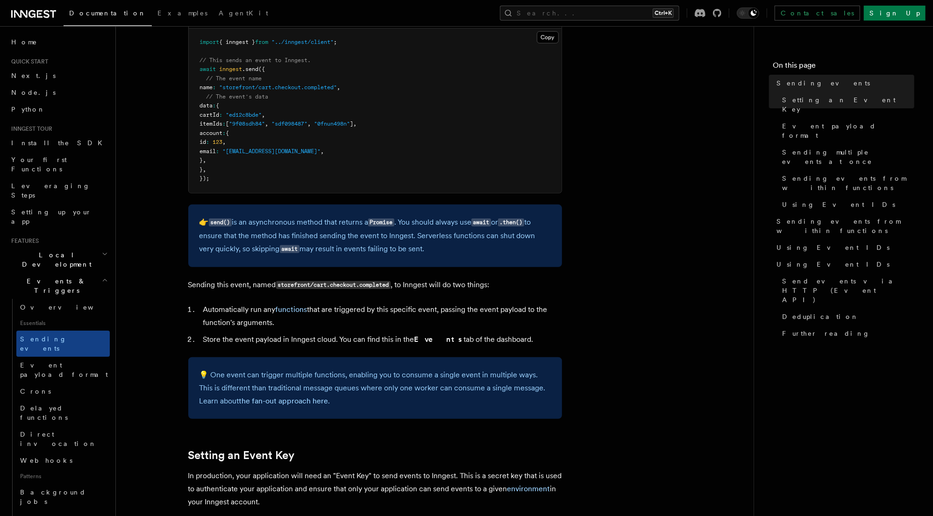
click at [511, 310] on li "Automatically run any functions that are triggered by this specific event, pass…" at bounding box center [381, 316] width 362 height 26
drag, startPoint x: 289, startPoint y: 327, endPoint x: 198, endPoint y: 306, distance: 93.6
click at [200, 306] on li "Automatically run any functions that are triggered by this specific event, pass…" at bounding box center [381, 316] width 362 height 26
click at [287, 342] on li "Store the event payload in Inngest cloud. You can find this in the Events tab o…" at bounding box center [381, 339] width 362 height 13
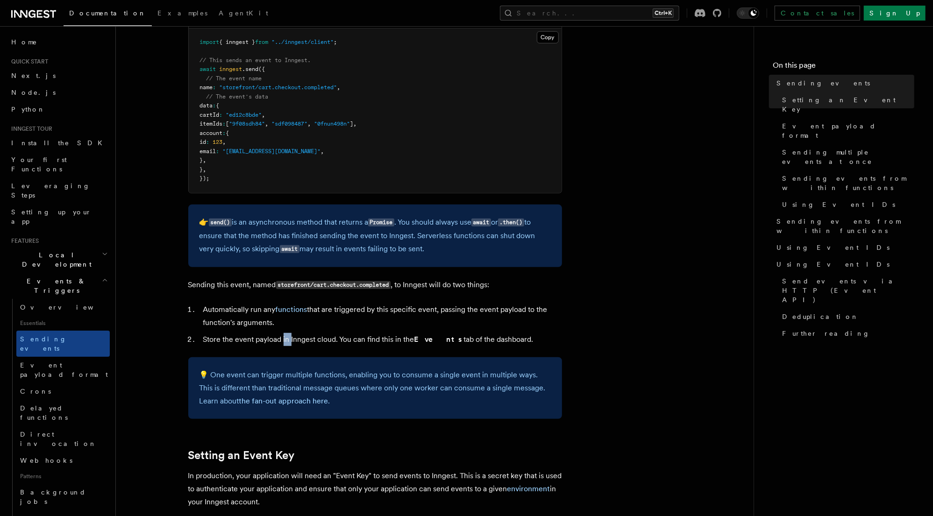
drag, startPoint x: 287, startPoint y: 342, endPoint x: 349, endPoint y: 341, distance: 61.7
click at [288, 342] on li "Store the event payload in Inngest cloud. You can find this in the Events tab o…" at bounding box center [381, 339] width 362 height 13
click at [356, 341] on li "Store the event payload in Inngest cloud. You can find this in the Events tab o…" at bounding box center [381, 339] width 362 height 13
drag, startPoint x: 513, startPoint y: 340, endPoint x: 191, endPoint y: 313, distance: 323.0
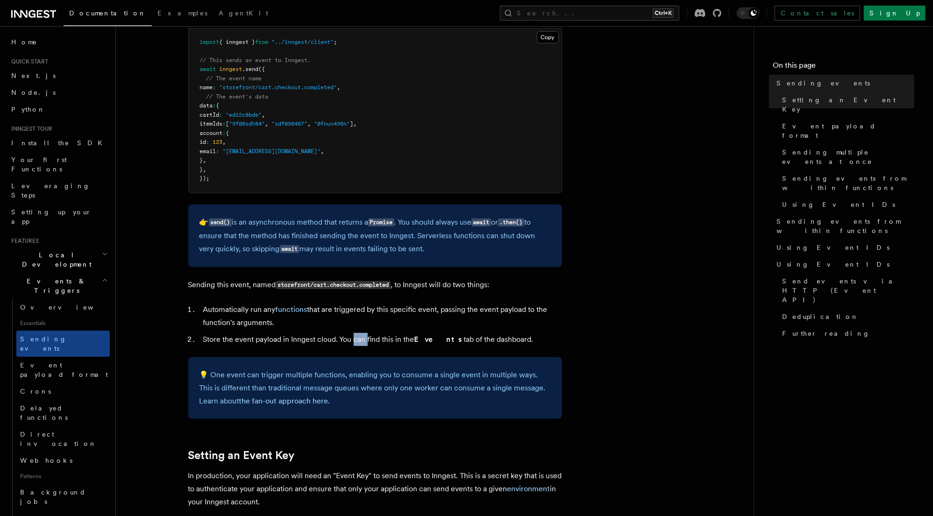
click at [191, 313] on ol "Automatically run any functions that are triggered by this specific event, pass…" at bounding box center [375, 324] width 374 height 43
click at [399, 386] on p "💡 One event can trigger multiple functions, enabling you to consume a single ev…" at bounding box center [375, 388] width 351 height 39
click at [466, 386] on p "💡 One event can trigger multiple functions, enabling you to consume a single ev…" at bounding box center [375, 388] width 351 height 39
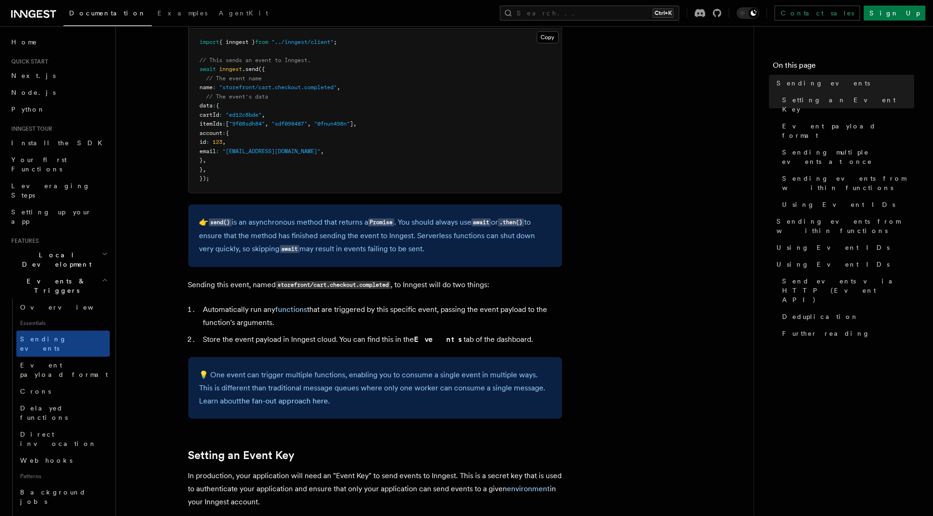
click at [516, 387] on p "💡 One event can trigger multiple functions, enabling you to consume a single ev…" at bounding box center [375, 388] width 351 height 39
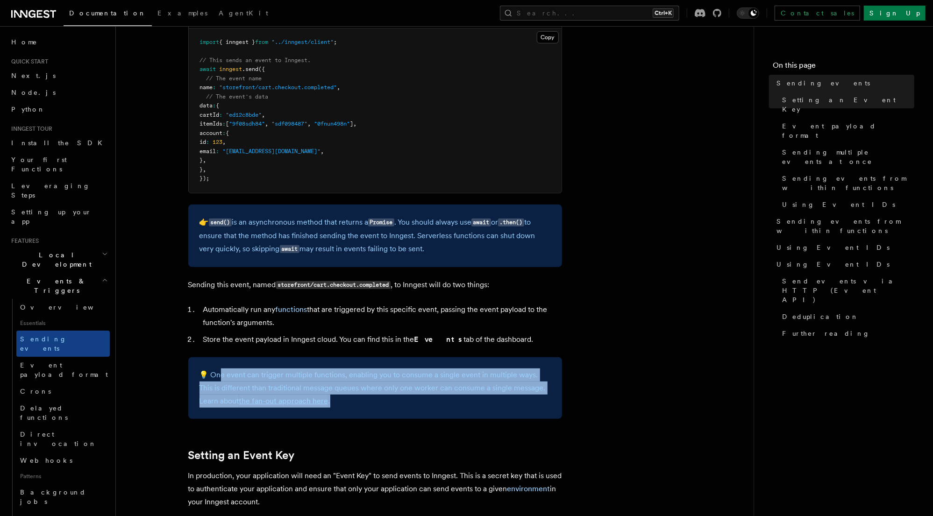
drag, startPoint x: 326, startPoint y: 403, endPoint x: 220, endPoint y: 372, distance: 110.6
click at [220, 372] on p "💡 One event can trigger multiple functions, enabling you to consume a single ev…" at bounding box center [375, 388] width 351 height 39
click at [222, 376] on p "💡 One event can trigger multiple functions, enabling you to consume a single ev…" at bounding box center [375, 388] width 351 height 39
drag, startPoint x: 213, startPoint y: 375, endPoint x: 337, endPoint y: 396, distance: 125.6
click at [337, 396] on p "💡 One event can trigger multiple functions, enabling you to consume a single ev…" at bounding box center [375, 388] width 351 height 39
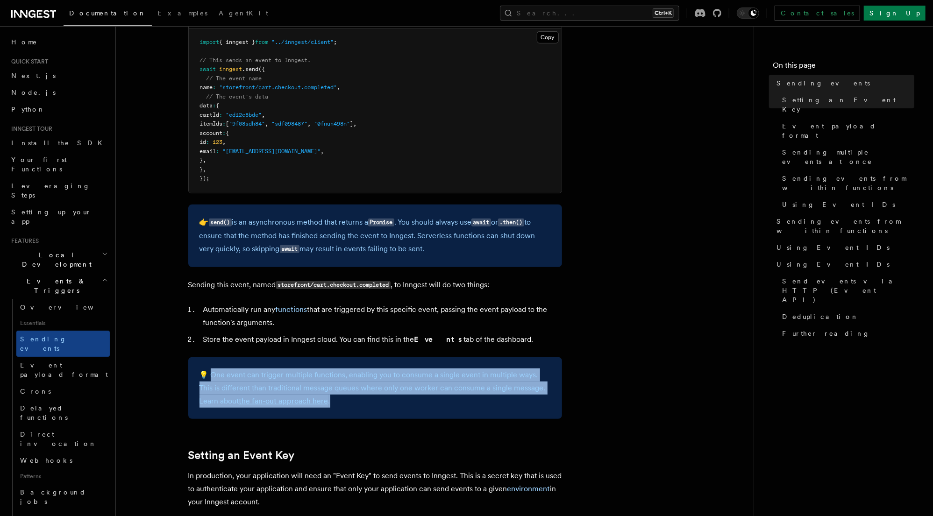
click at [335, 397] on p "💡 One event can trigger multiple functions, enabling you to consume a single ev…" at bounding box center [375, 388] width 351 height 39
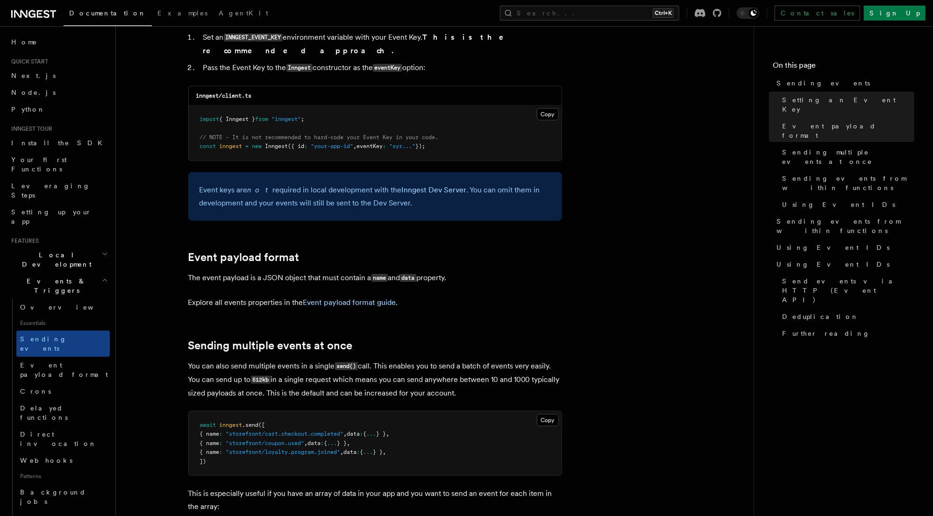
scroll to position [822, 0]
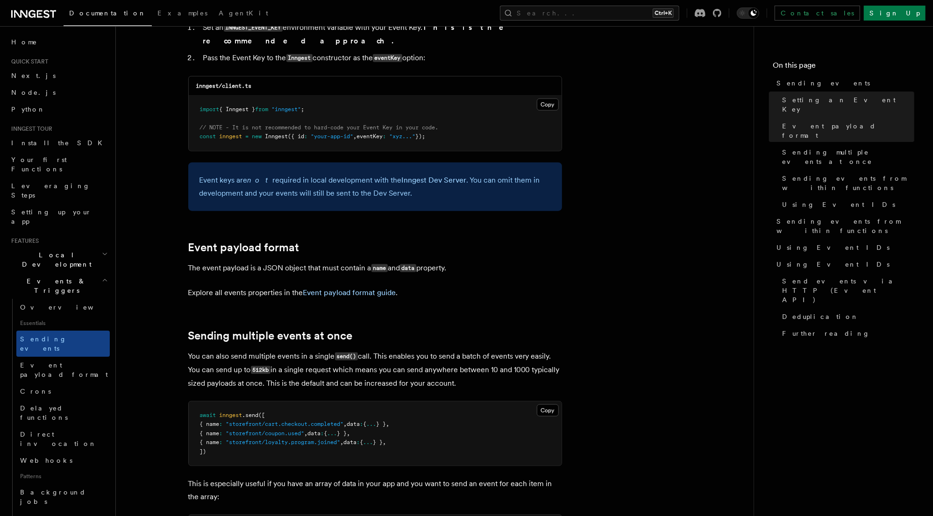
click at [321, 262] on p "The event payload is a JSON object that must contain a name and data property." at bounding box center [375, 269] width 374 height 14
click at [459, 262] on p "The event payload is a JSON object that must contain a name and data property." at bounding box center [375, 269] width 374 height 14
click at [344, 262] on p "The event payload is a JSON object that must contain a name and data property." at bounding box center [375, 269] width 374 height 14
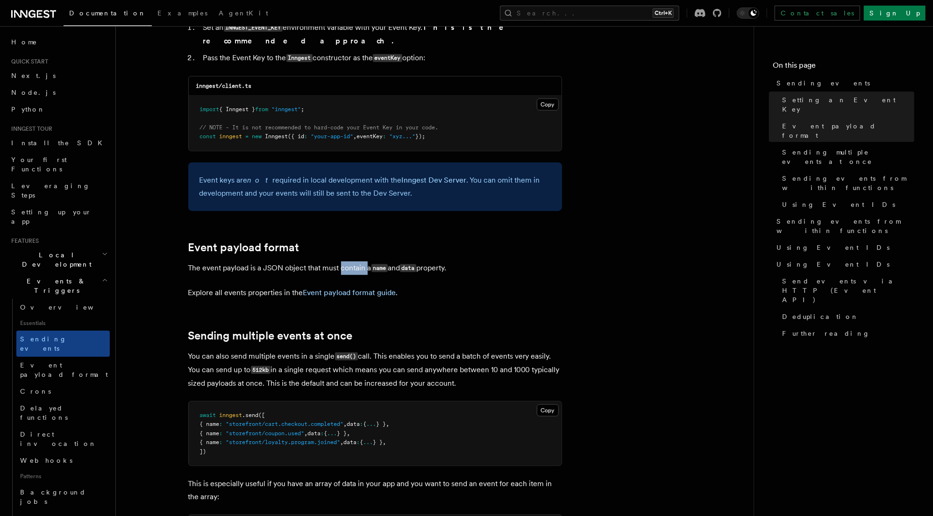
click at [344, 262] on p "The event payload is a JSON object that must contain a name and data property." at bounding box center [375, 269] width 374 height 14
click at [229, 262] on p "The event payload is a JSON object that must contain a name and data property." at bounding box center [375, 269] width 374 height 14
click at [201, 262] on p "The event payload is a JSON object that must contain a name and data property." at bounding box center [375, 269] width 374 height 14
click at [203, 286] on p "Explore all events properties in the Event payload format guide ." at bounding box center [375, 292] width 374 height 13
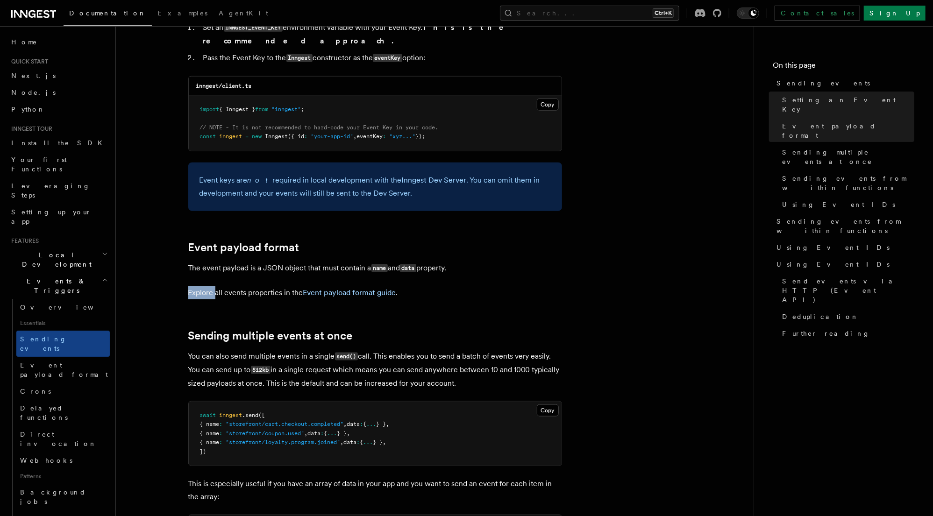
click at [203, 286] on p "Explore all events properties in the Event payload format guide ." at bounding box center [375, 292] width 374 height 13
click at [245, 286] on p "Explore all events properties in the Event payload format guide ." at bounding box center [375, 292] width 374 height 13
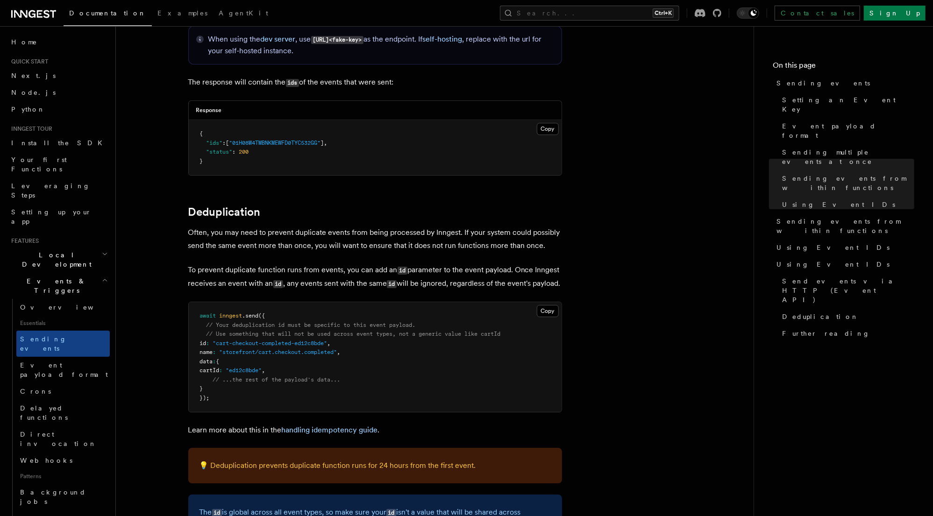
scroll to position [2205, 0]
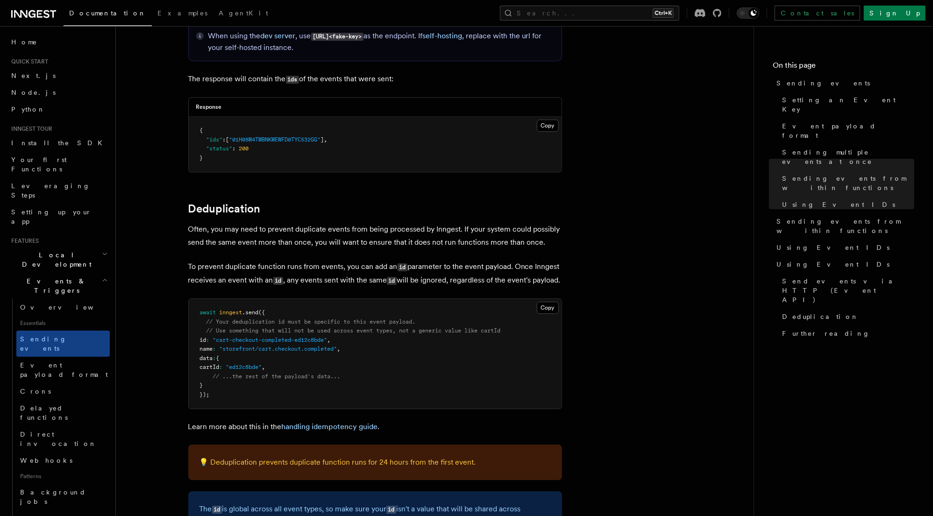
click at [297, 223] on p "Often, you may need to prevent duplicate events from being processed by Inngest…" at bounding box center [375, 236] width 374 height 26
click at [466, 223] on p "Often, you may need to prevent duplicate events from being processed by Inngest…" at bounding box center [375, 236] width 374 height 26
click at [484, 223] on p "Often, you may need to prevent duplicate events from being processed by Inngest…" at bounding box center [375, 236] width 374 height 26
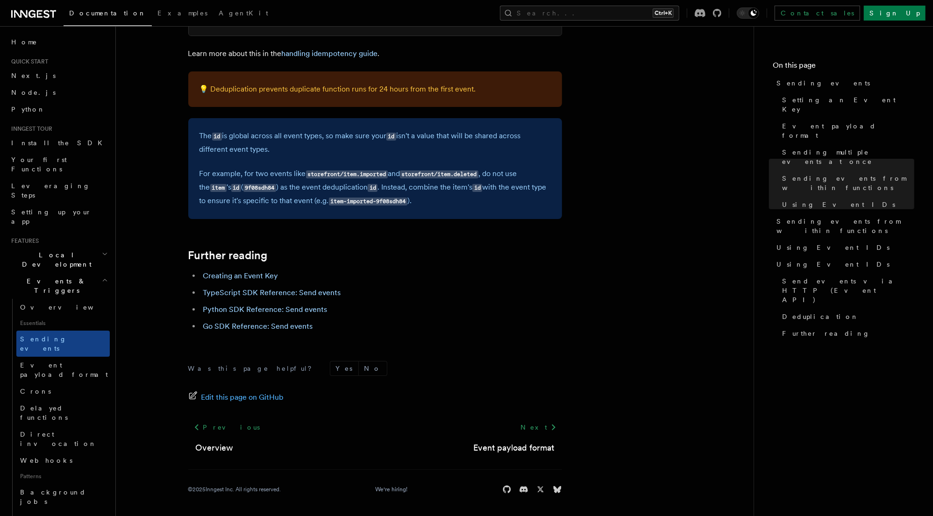
scroll to position [2579, 0]
